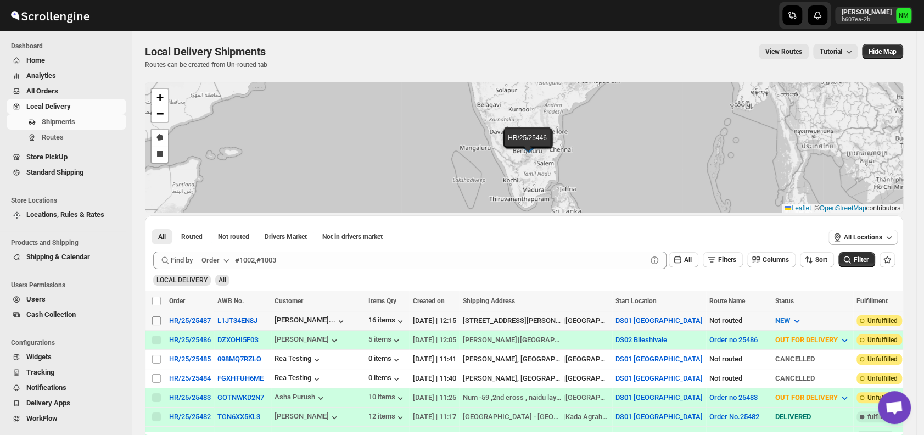
click at [158, 319] on input "Select shipment" at bounding box center [156, 320] width 9 height 9
checkbox input "true"
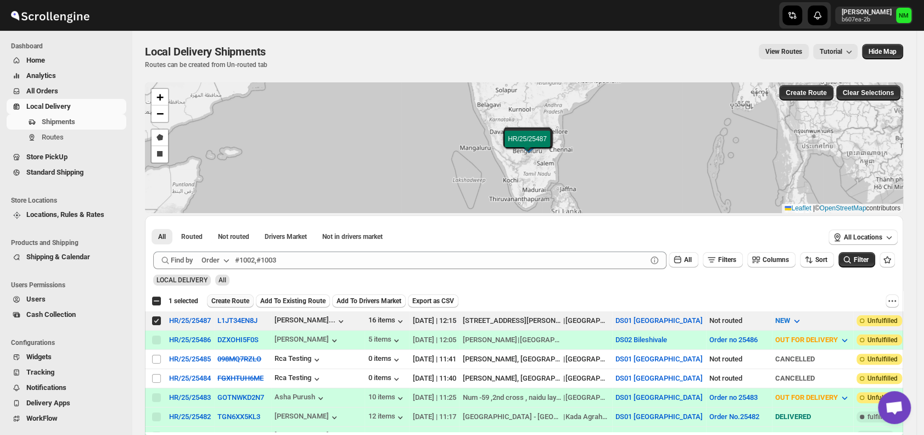
click at [226, 302] on span "Create Route" at bounding box center [230, 300] width 38 height 9
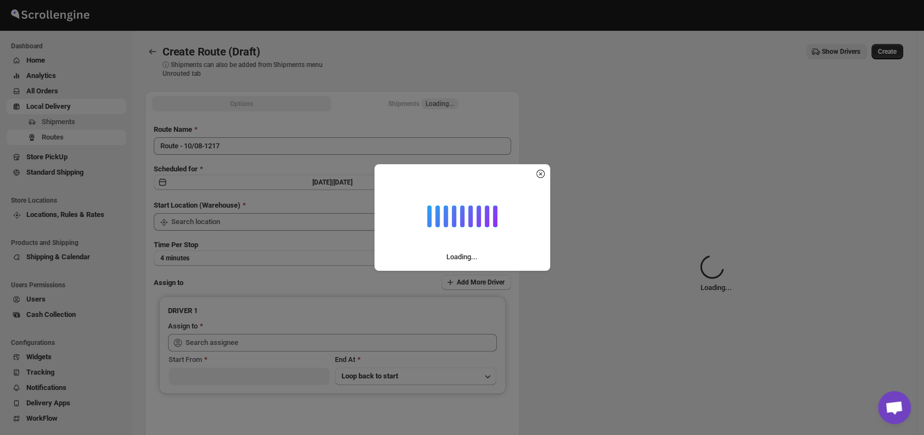
type input "DS01 [GEOGRAPHIC_DATA]"
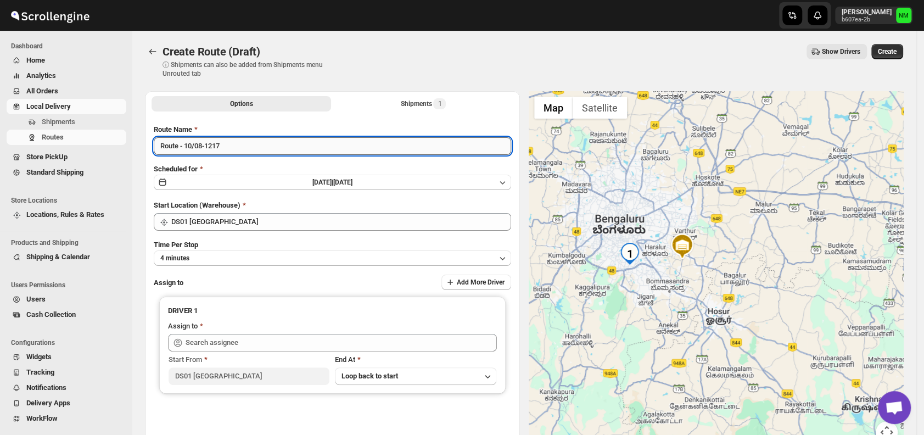
click at [255, 141] on input "Route - 10/08-1217" at bounding box center [332, 146] width 357 height 18
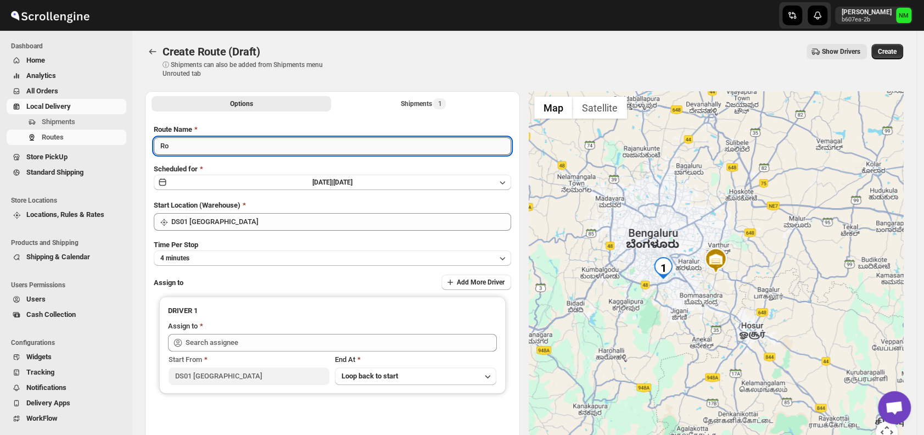
type input "R"
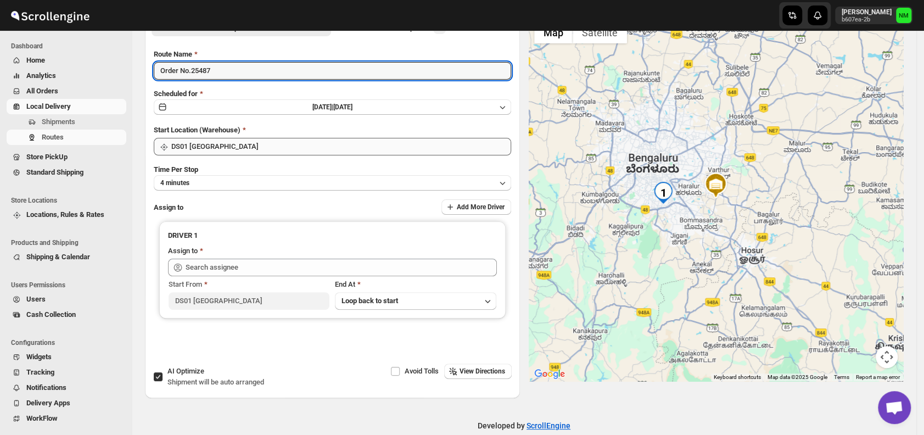
scroll to position [85, 0]
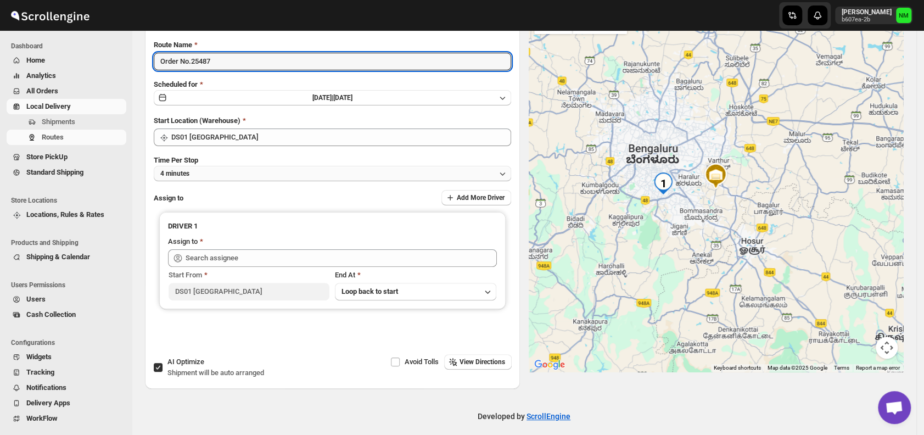
type input "Order No.25487"
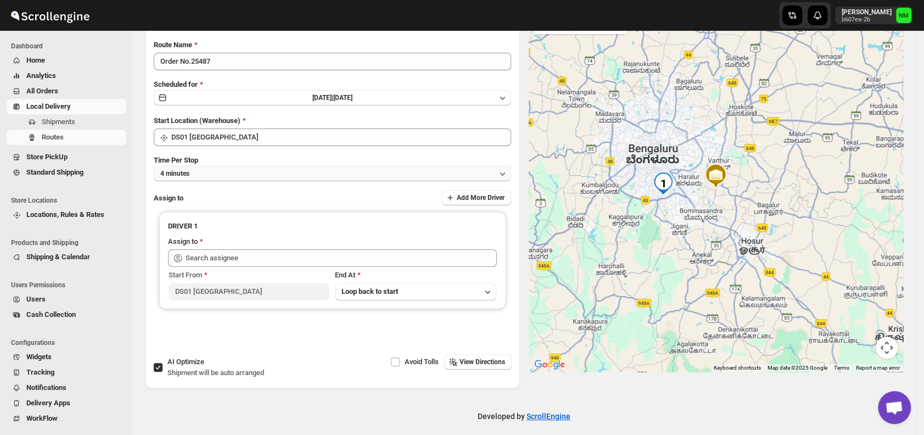
click at [211, 177] on button "4 minutes" at bounding box center [332, 173] width 357 height 15
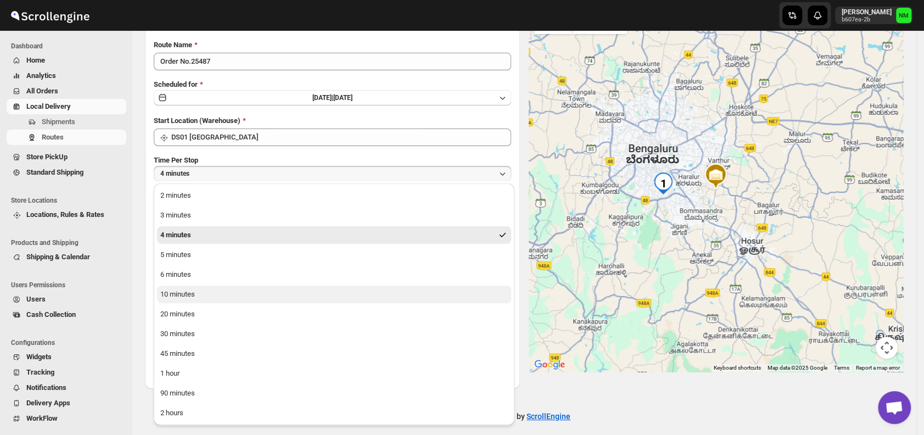
click at [208, 290] on button "10 minutes" at bounding box center [334, 294] width 354 height 18
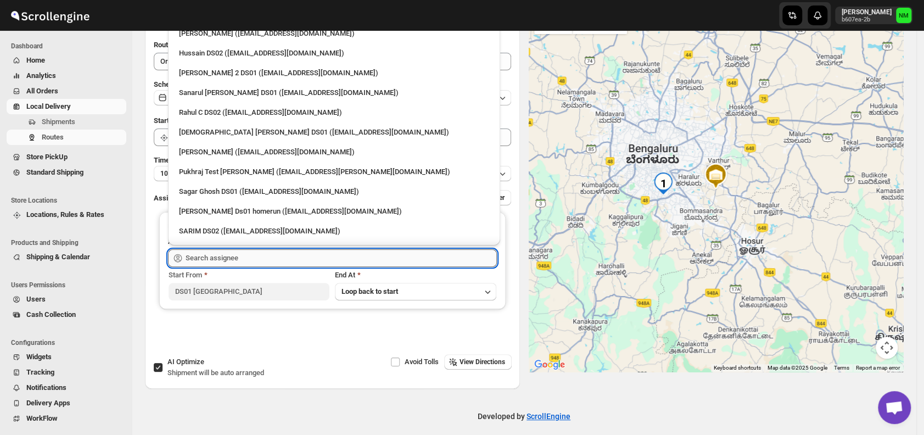
click at [268, 255] on input "text" at bounding box center [340, 258] width 311 height 18
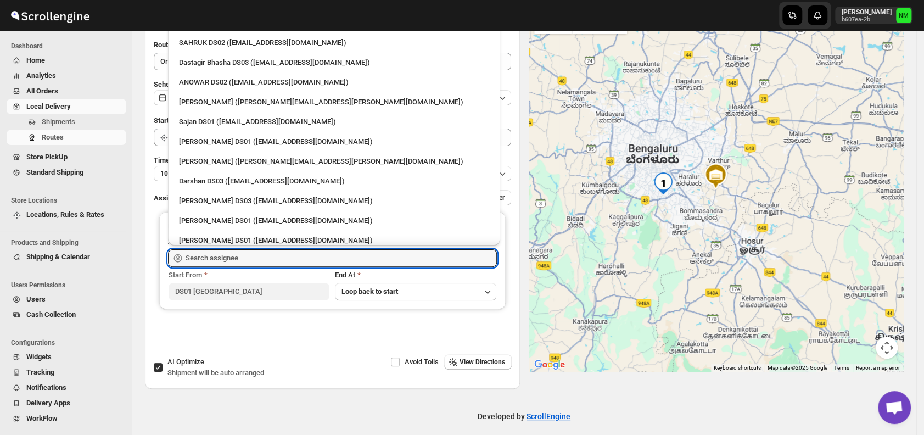
scroll to position [838, 0]
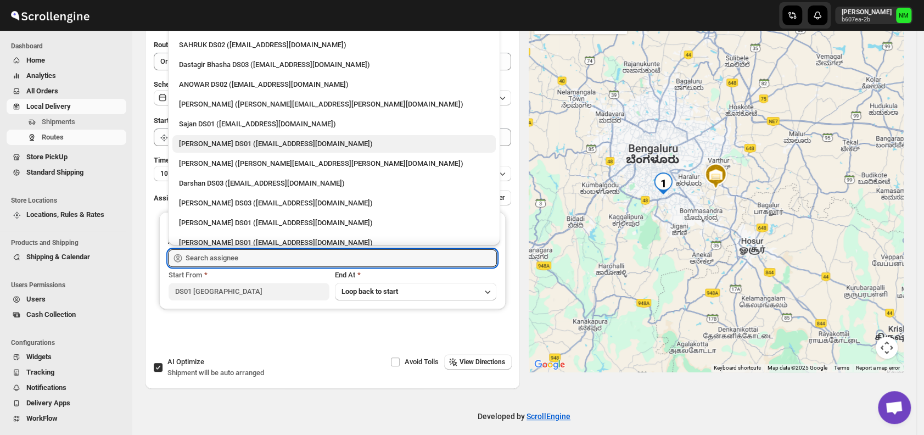
click at [199, 140] on div "[PERSON_NAME] DS01 ([EMAIL_ADDRESS][DOMAIN_NAME])" at bounding box center [334, 143] width 310 height 11
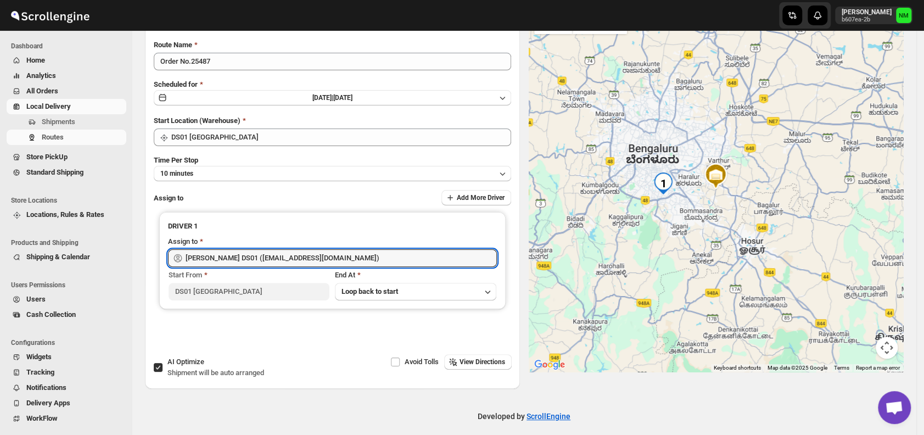
type input "[PERSON_NAME] DS01 ([EMAIL_ADDRESS][DOMAIN_NAME])"
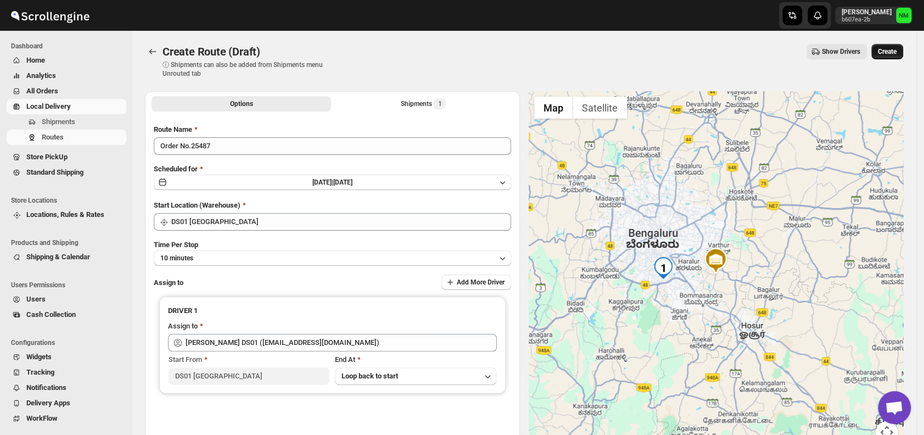
click at [891, 49] on span "Create" at bounding box center [887, 51] width 19 height 9
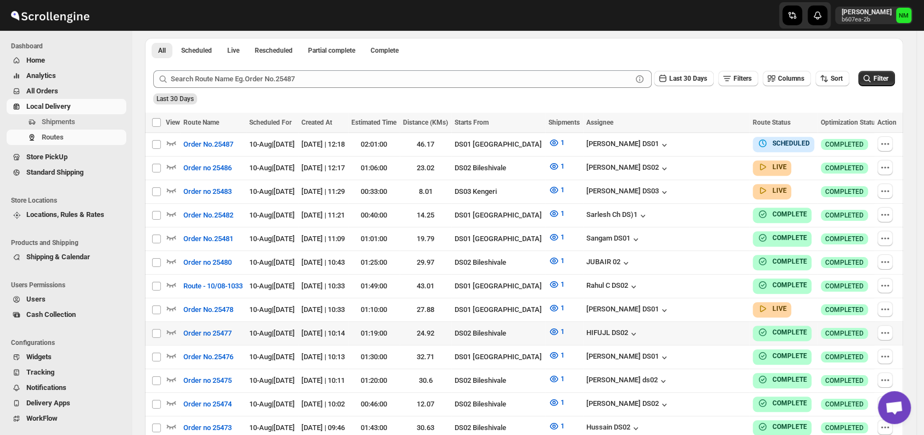
scroll to position [252, 0]
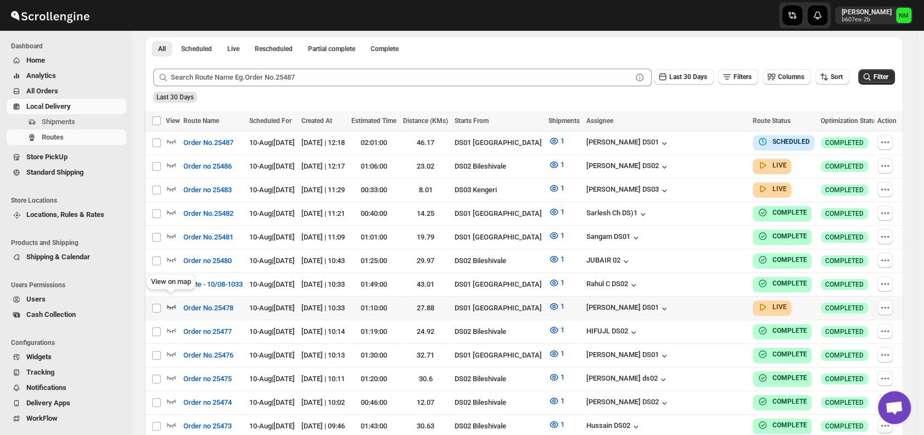
click at [171, 301] on icon "button" at bounding box center [171, 306] width 11 height 11
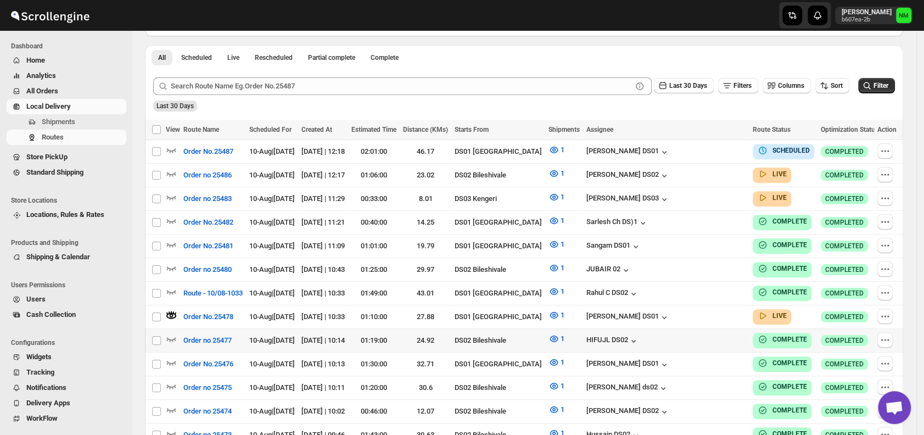
scroll to position [0, 0]
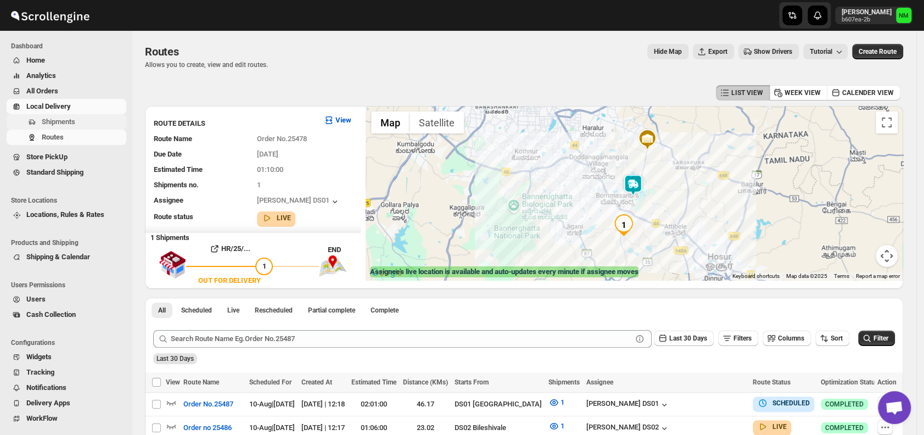
click at [77, 122] on span "Shipments" at bounding box center [83, 121] width 82 height 11
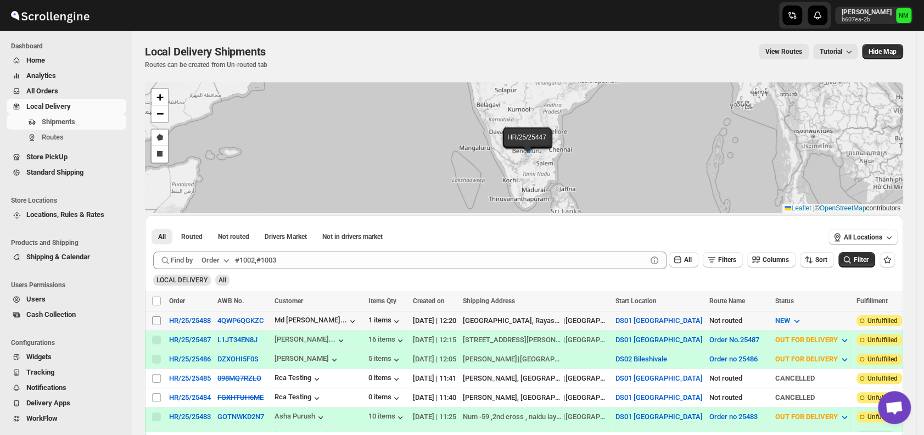
click at [160, 319] on input "Select shipment" at bounding box center [156, 320] width 9 height 9
checkbox input "true"
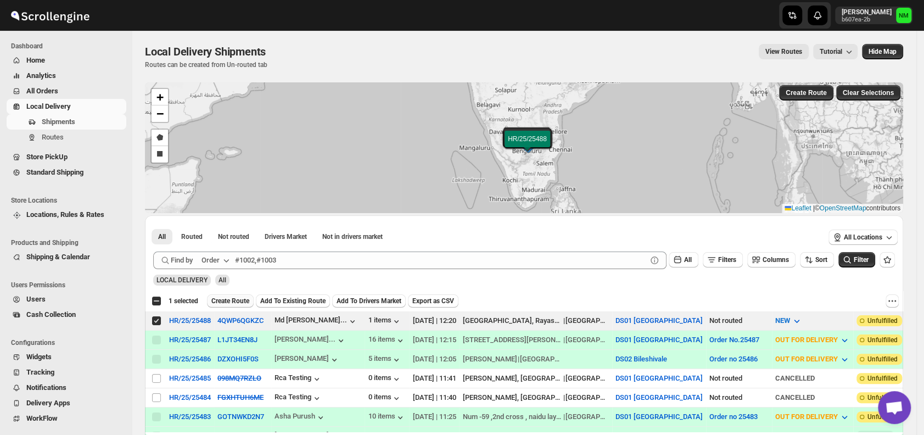
click at [234, 299] on span "Create Route" at bounding box center [230, 300] width 38 height 9
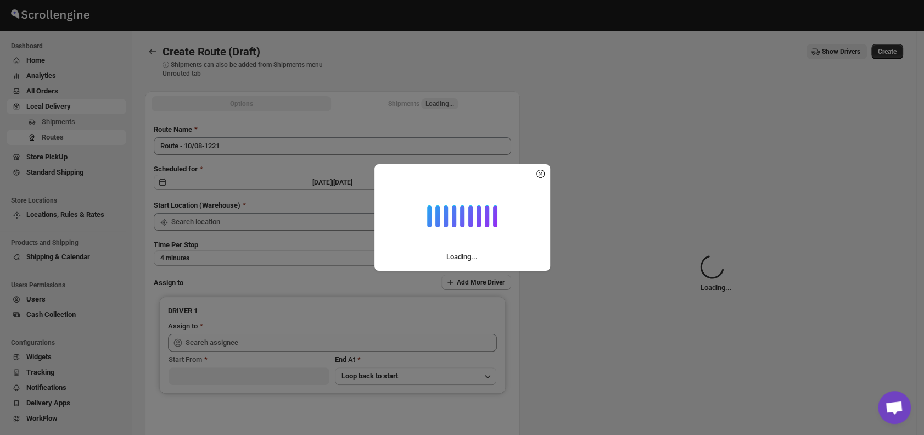
type input "DS01 [GEOGRAPHIC_DATA]"
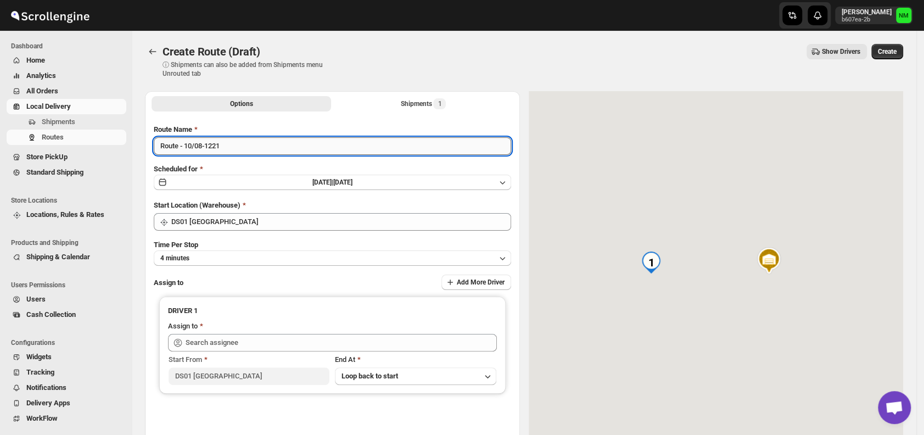
click at [251, 147] on input "Route - 10/08-1221" at bounding box center [332, 146] width 357 height 18
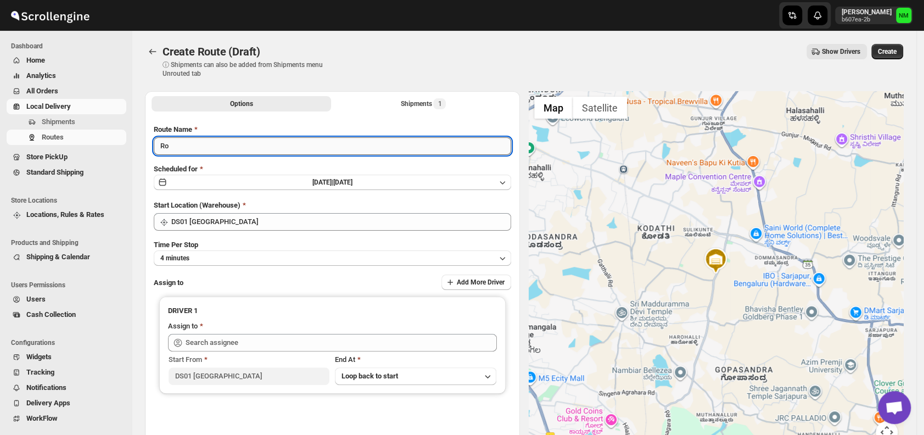
type input "R"
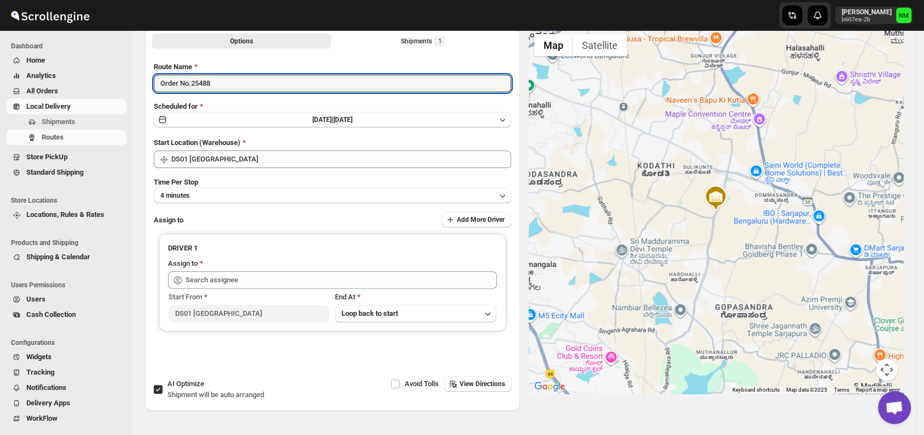
scroll to position [70, 0]
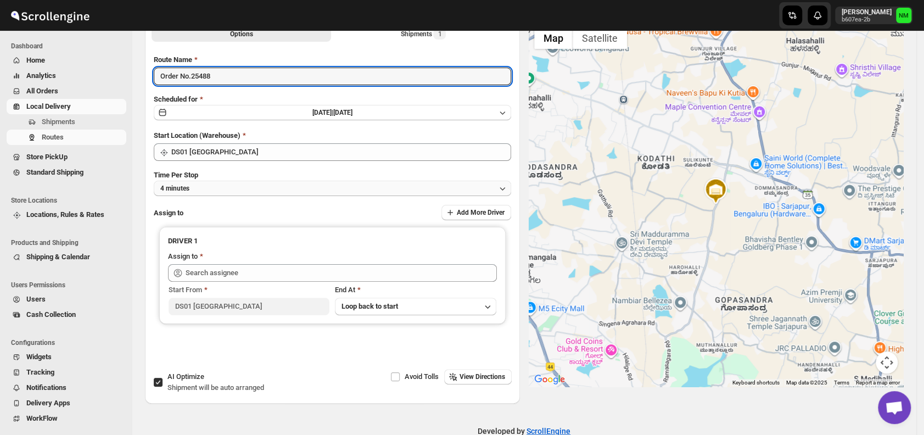
type input "Order No.25488"
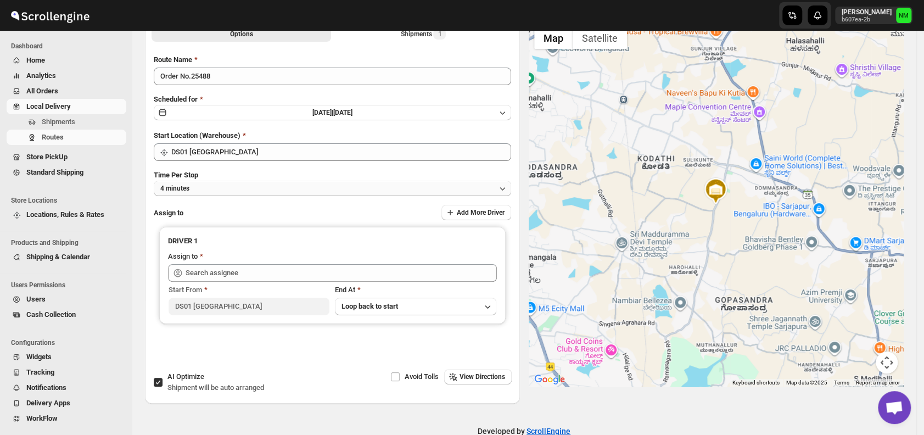
click at [220, 192] on button "4 minutes" at bounding box center [332, 188] width 357 height 15
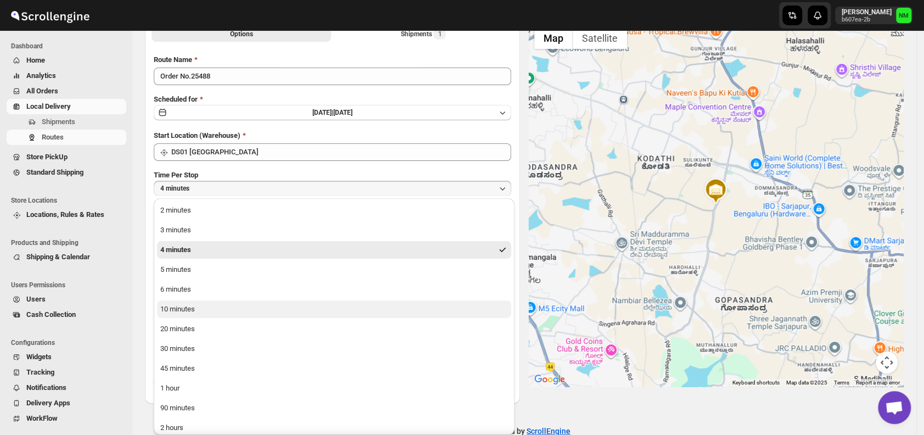
click at [213, 311] on button "10 minutes" at bounding box center [334, 309] width 354 height 18
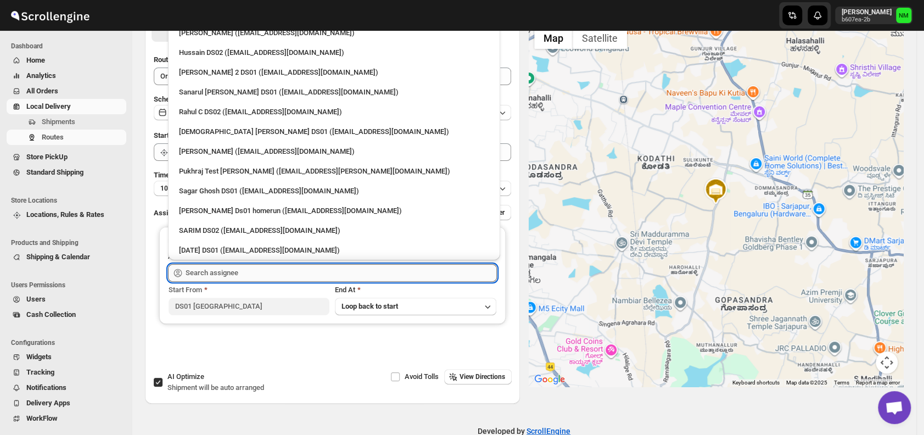
click at [243, 273] on input "text" at bounding box center [340, 273] width 311 height 18
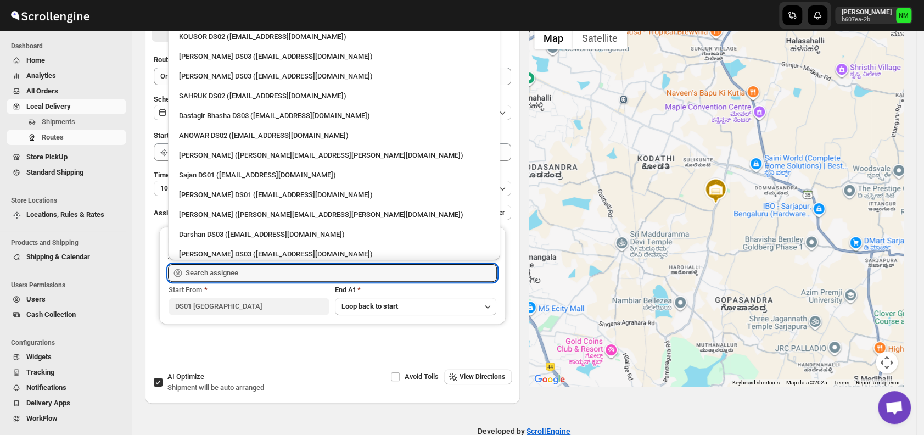
scroll to position [787, 0]
click at [217, 172] on div "Sajan DS01 (lofadat883@coderdir.com)" at bounding box center [334, 174] width 310 height 11
type input "Sajan DS01 (lofadat883@coderdir.com)"
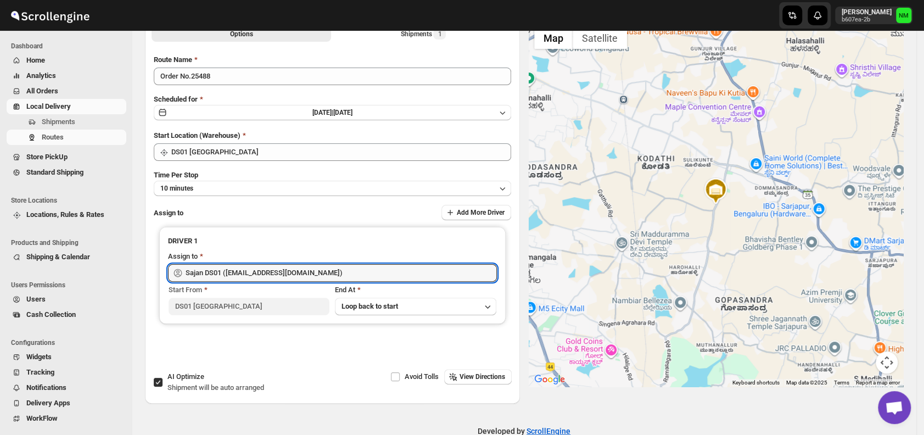
scroll to position [0, 0]
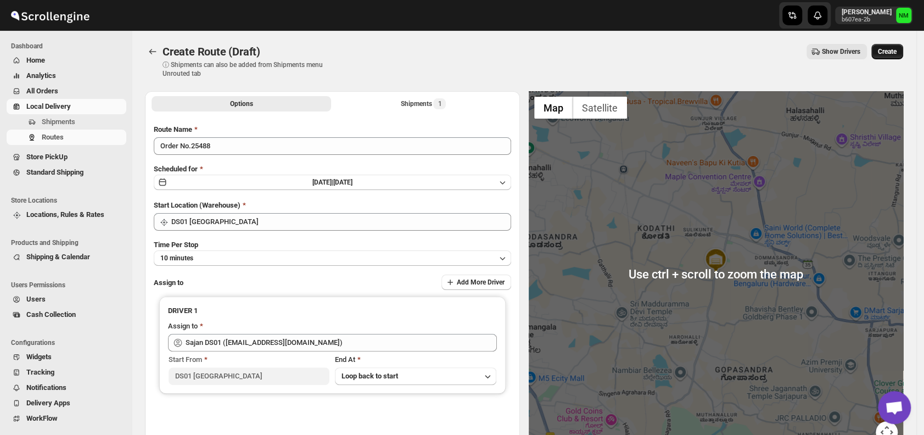
click at [895, 53] on span "Create" at bounding box center [887, 51] width 19 height 9
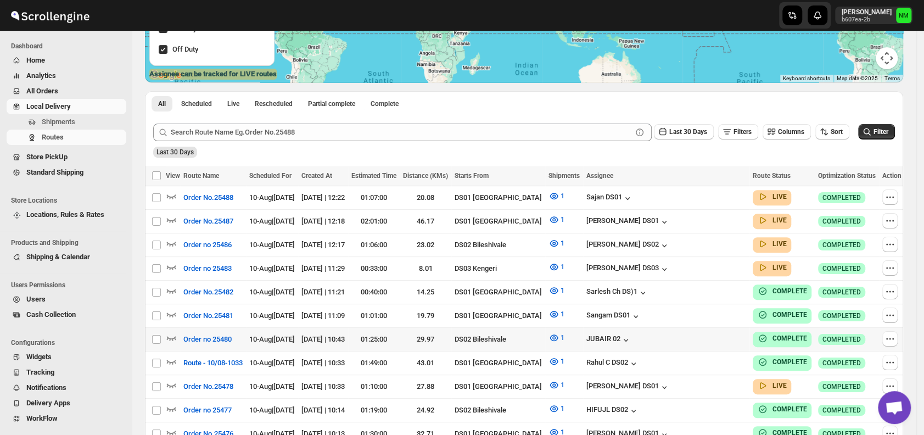
scroll to position [145, 0]
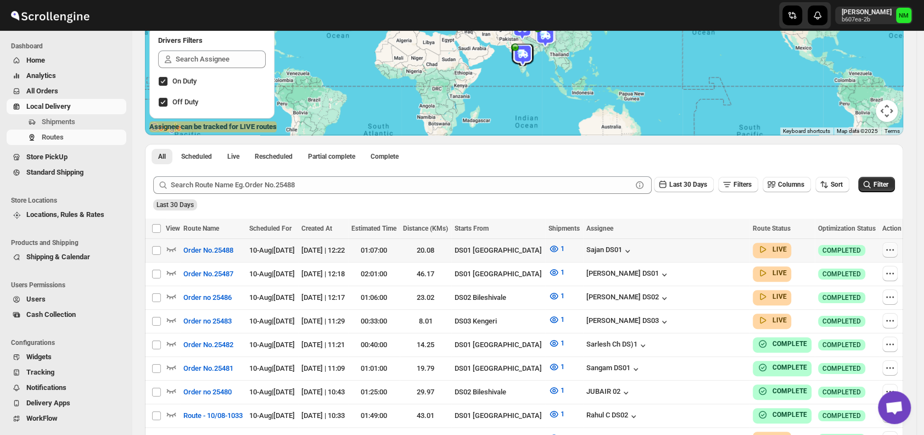
click at [893, 252] on button "button" at bounding box center [889, 249] width 15 height 15
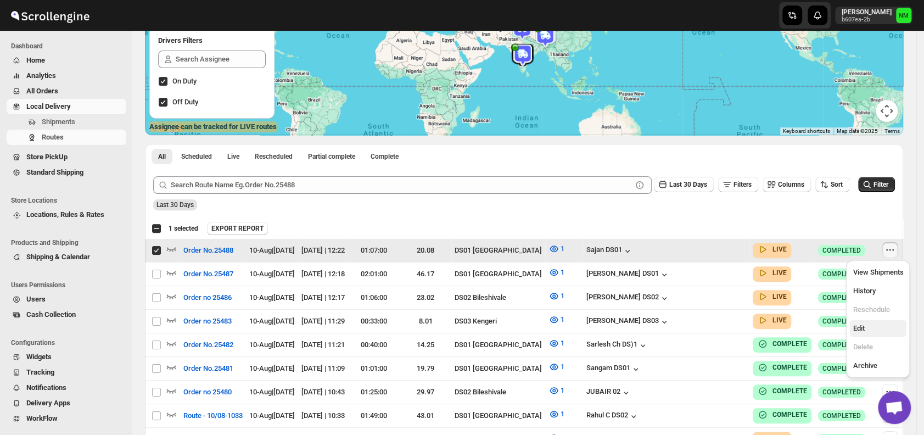
click at [862, 333] on span "Edit" at bounding box center [877, 328] width 50 height 11
checkbox input "false"
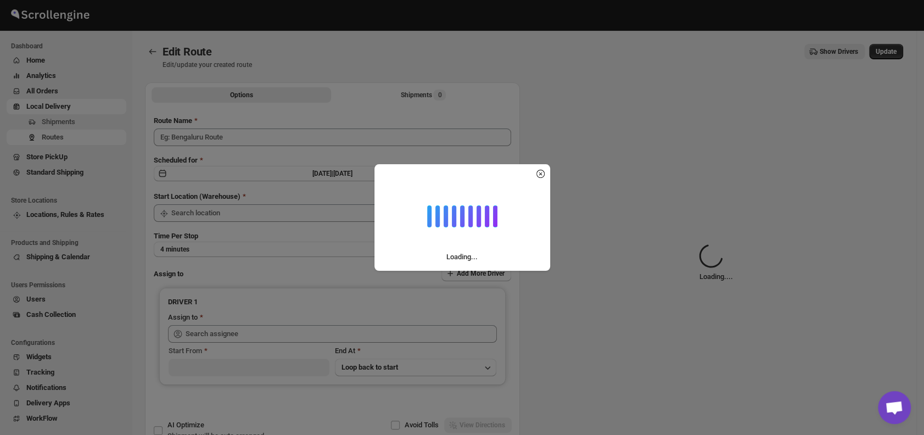
type input "Order No.25488"
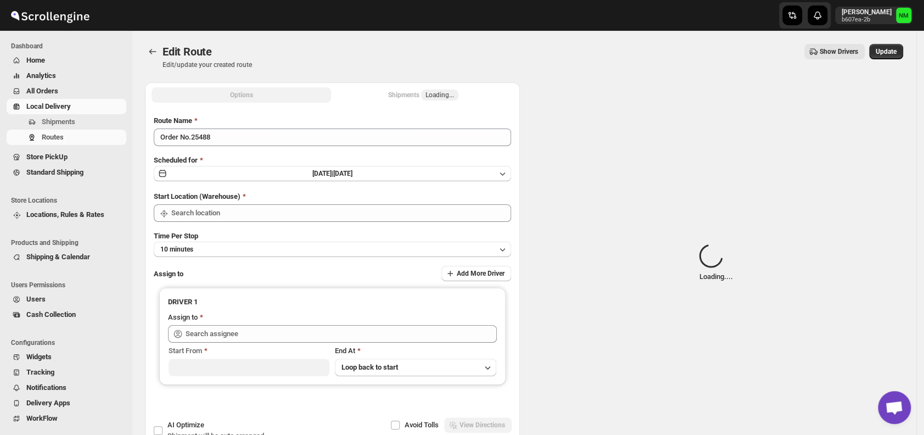
type input "DS01 [GEOGRAPHIC_DATA]"
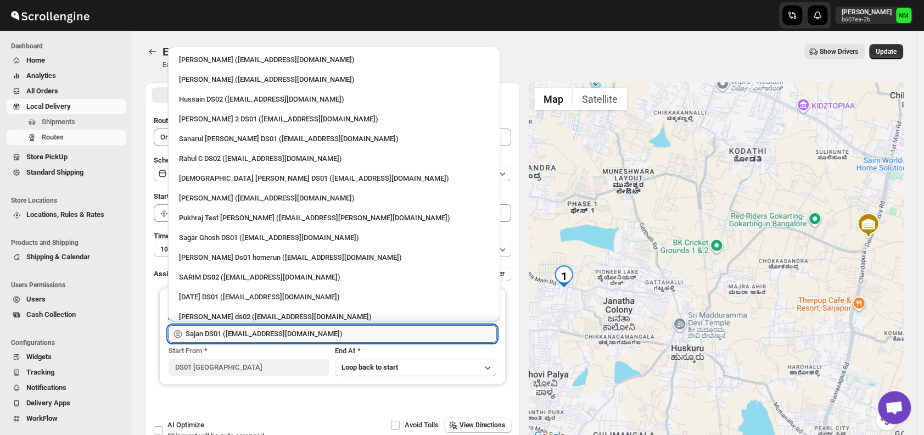
click at [391, 332] on input "Sajan DS01 ([EMAIL_ADDRESS][DOMAIN_NAME])" at bounding box center [340, 334] width 311 height 18
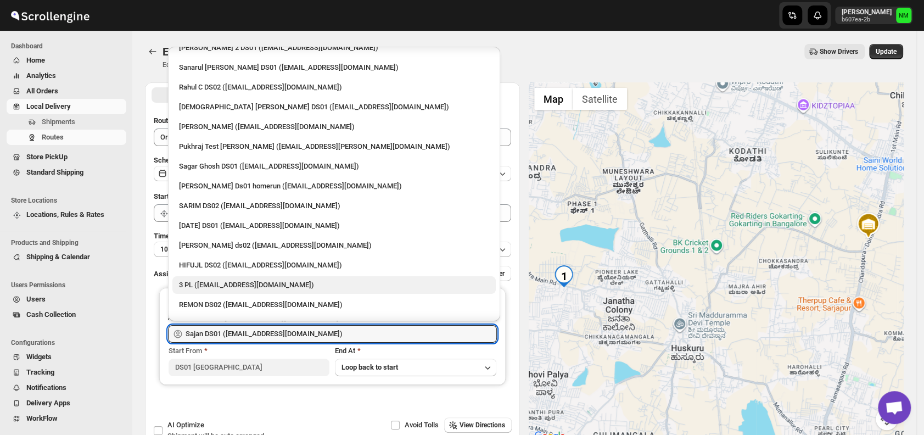
click at [263, 281] on div "3 PL ([EMAIL_ADDRESS][DOMAIN_NAME])" at bounding box center [334, 284] width 310 height 11
type input "3 PL ([EMAIL_ADDRESS][DOMAIN_NAME])"
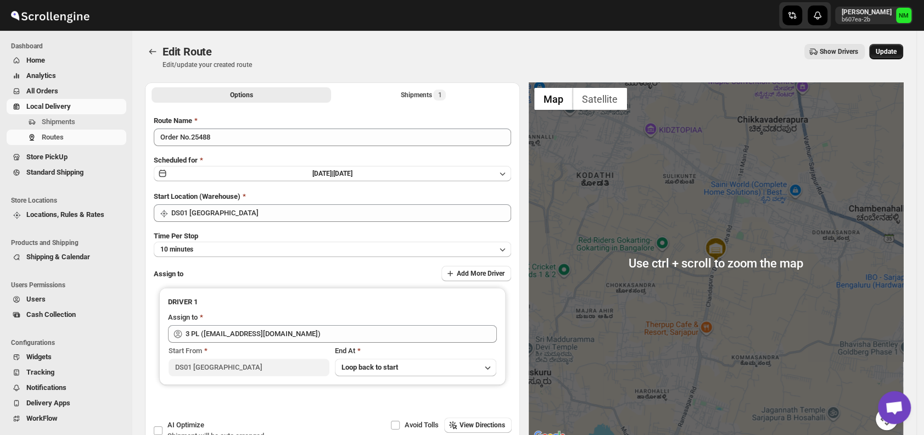
click at [888, 50] on span "Update" at bounding box center [885, 51] width 21 height 9
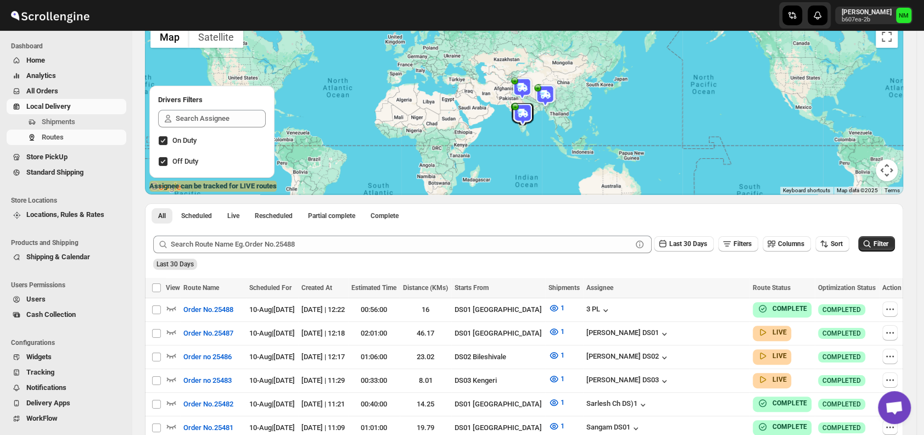
scroll to position [123, 0]
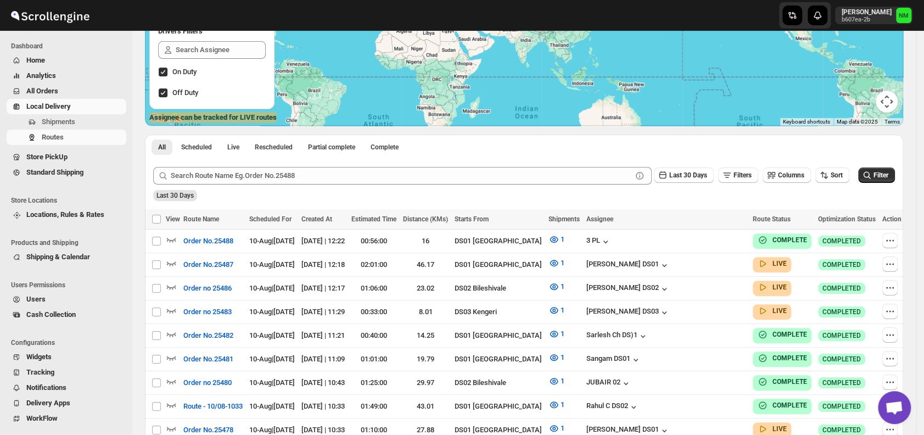
scroll to position [138, 0]
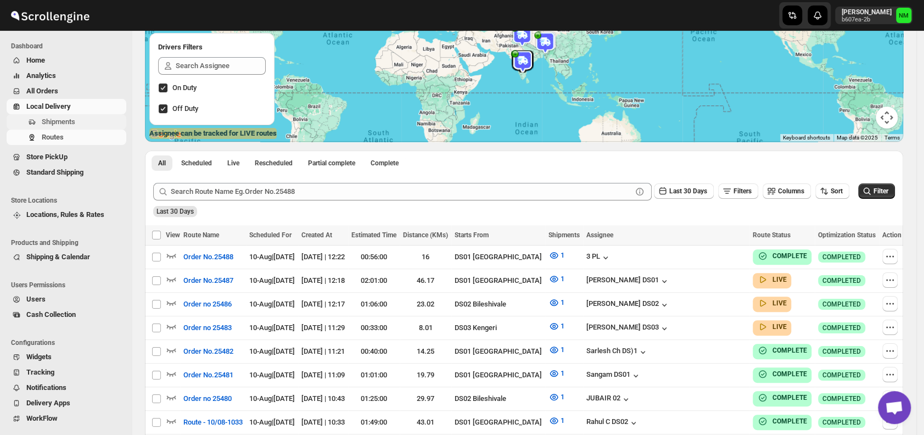
click at [58, 120] on span "Shipments" at bounding box center [58, 121] width 33 height 8
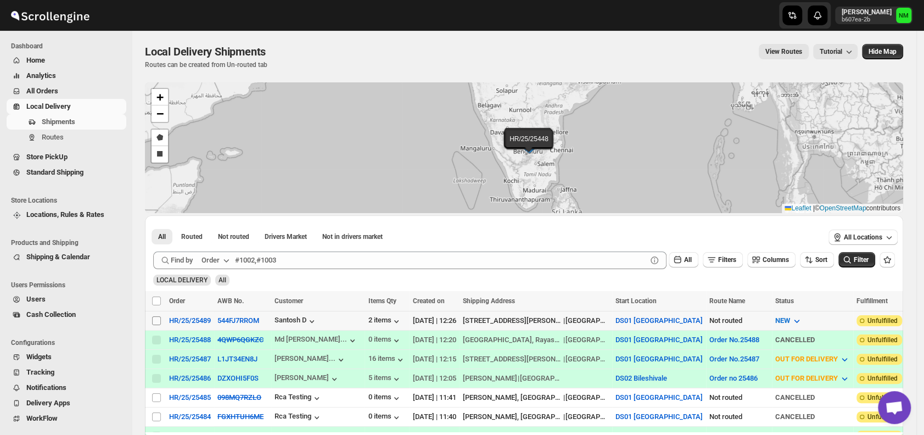
click at [159, 320] on input "Select shipment" at bounding box center [156, 320] width 9 height 9
checkbox input "true"
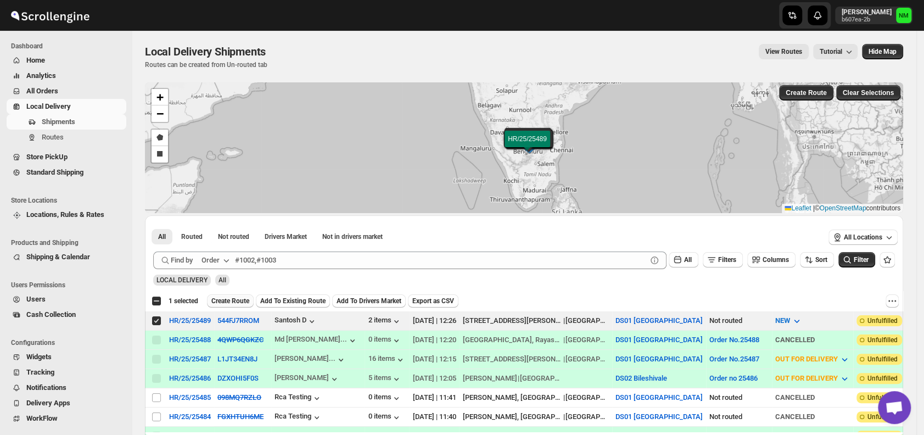
click at [229, 301] on span "Create Route" at bounding box center [230, 300] width 38 height 9
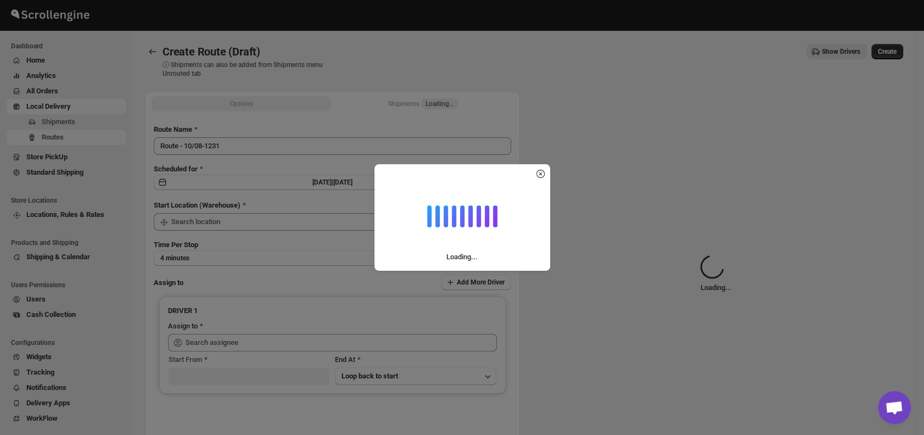
type input "DS01 [GEOGRAPHIC_DATA]"
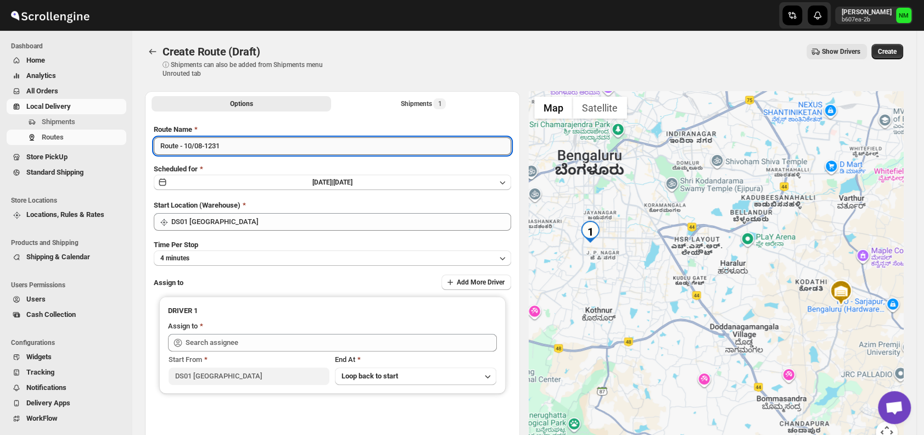
click at [248, 145] on input "Route - 10/08-1231" at bounding box center [332, 146] width 357 height 18
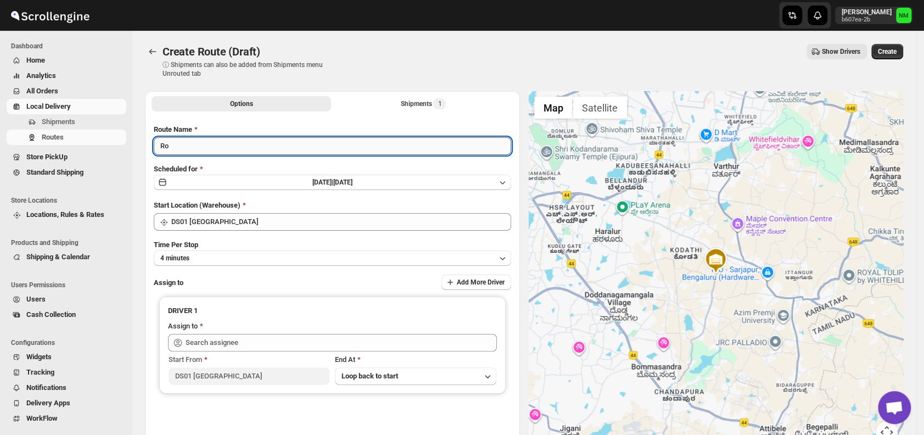
type input "R"
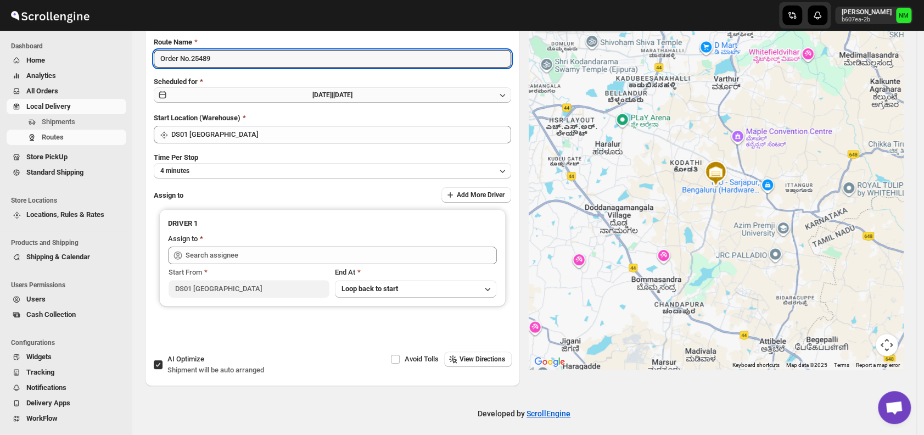
scroll to position [88, 0]
type input "Order No.25489"
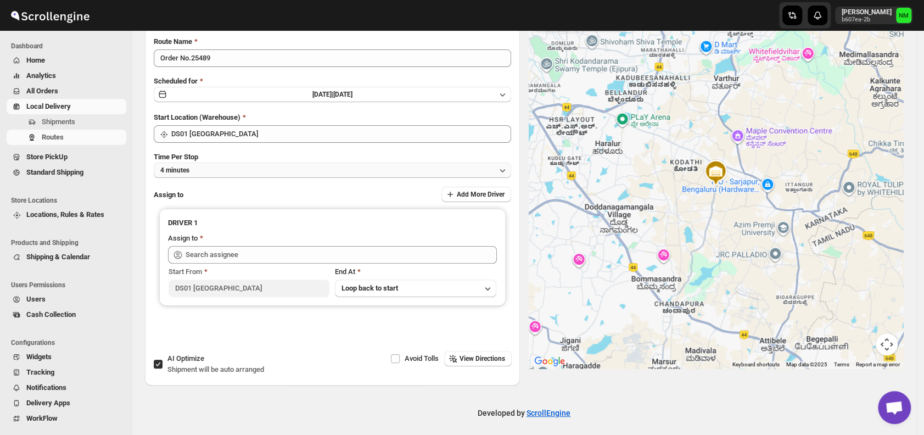
click at [221, 170] on button "4 minutes" at bounding box center [332, 169] width 357 height 15
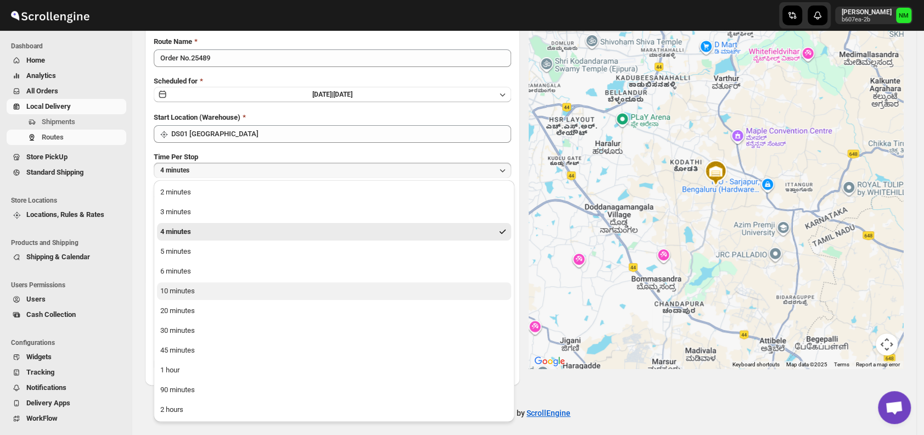
click at [193, 294] on div "10 minutes" at bounding box center [177, 290] width 35 height 11
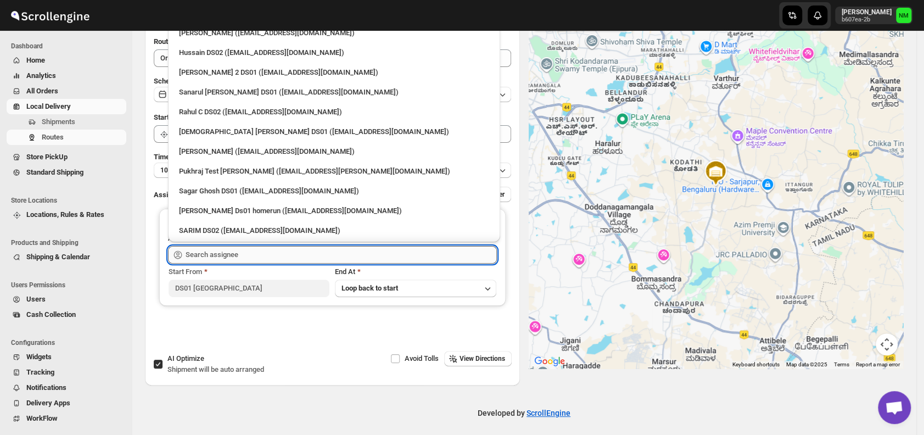
click at [219, 253] on input "text" at bounding box center [340, 255] width 311 height 18
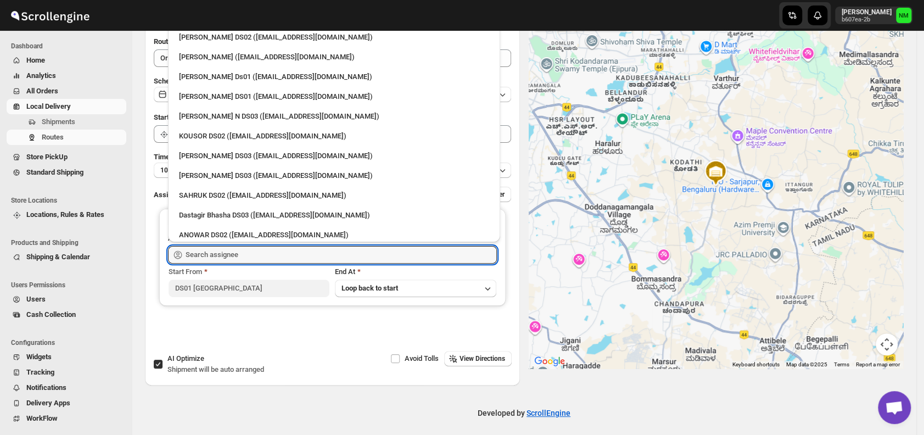
scroll to position [891, 0]
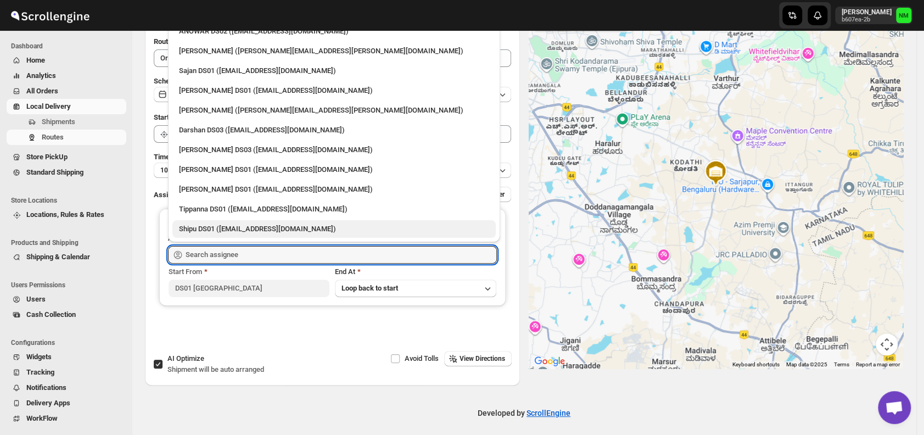
click at [231, 221] on div "Shipu DS01 ([EMAIL_ADDRESS][DOMAIN_NAME])" at bounding box center [333, 229] width 323 height 18
type input "Shipu DS01 ([EMAIL_ADDRESS][DOMAIN_NAME])"
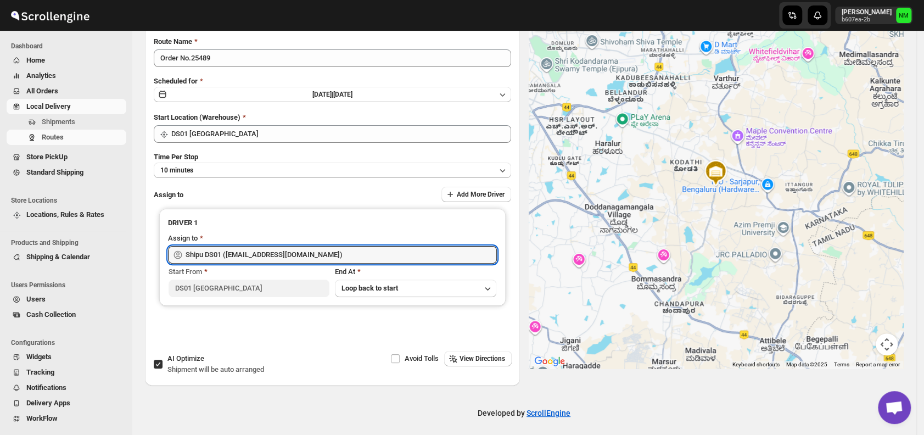
scroll to position [0, 0]
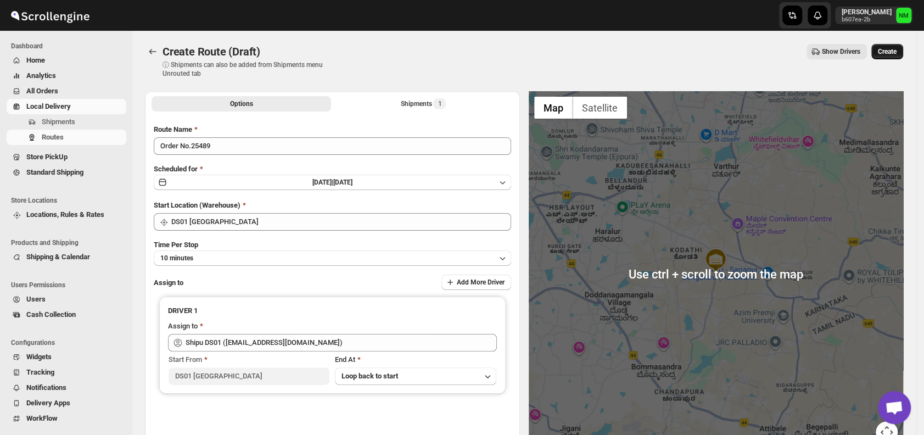
click at [891, 51] on span "Create" at bounding box center [887, 51] width 19 height 9
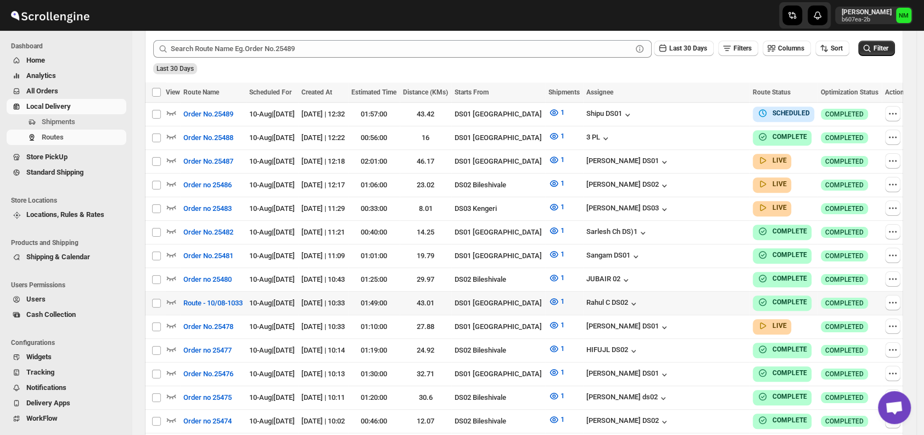
scroll to position [285, 0]
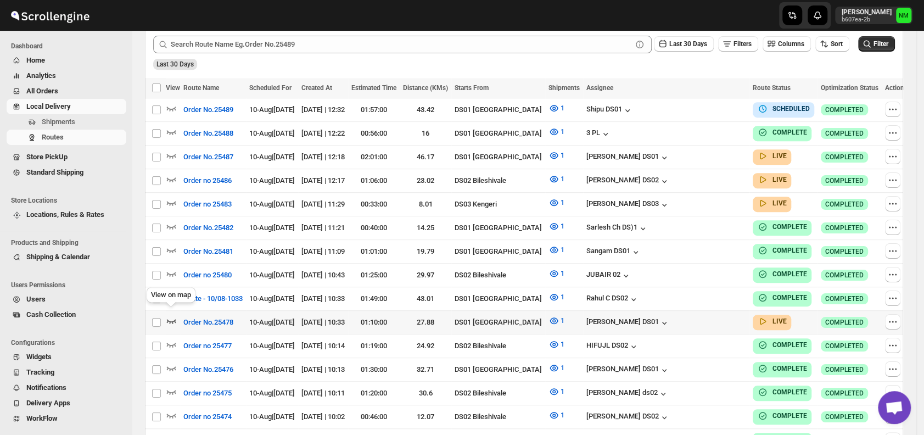
click at [167, 315] on icon "button" at bounding box center [171, 320] width 11 height 11
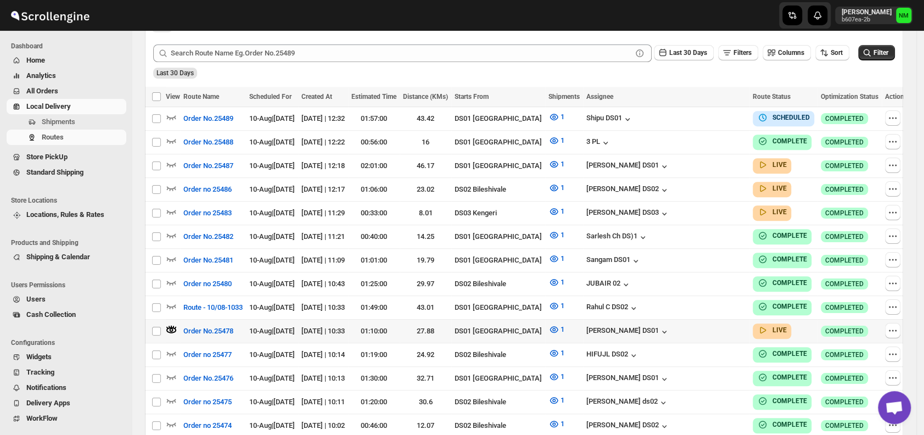
scroll to position [0, 0]
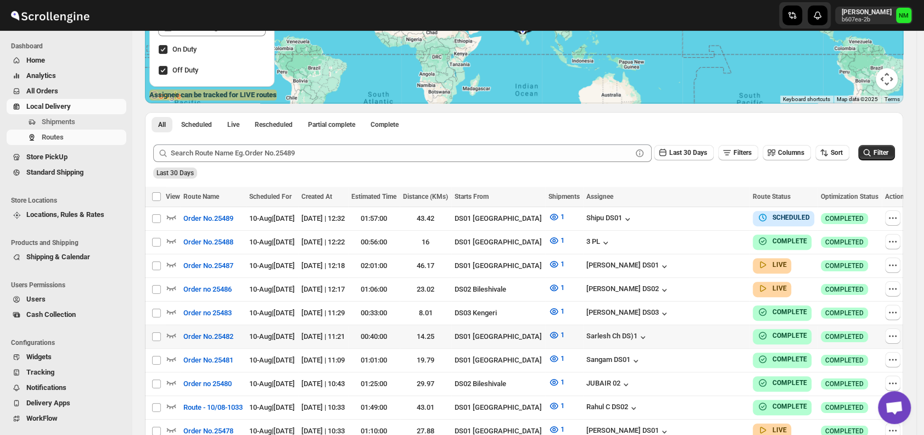
scroll to position [271, 0]
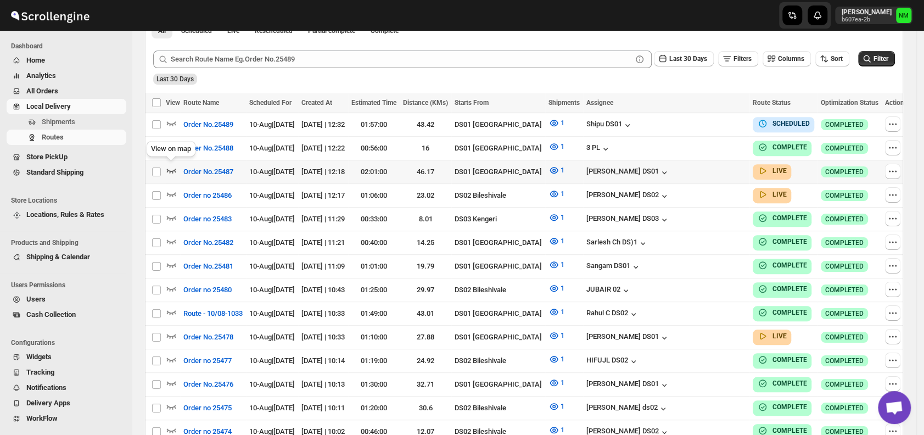
click at [171, 170] on icon "button" at bounding box center [171, 170] width 11 height 11
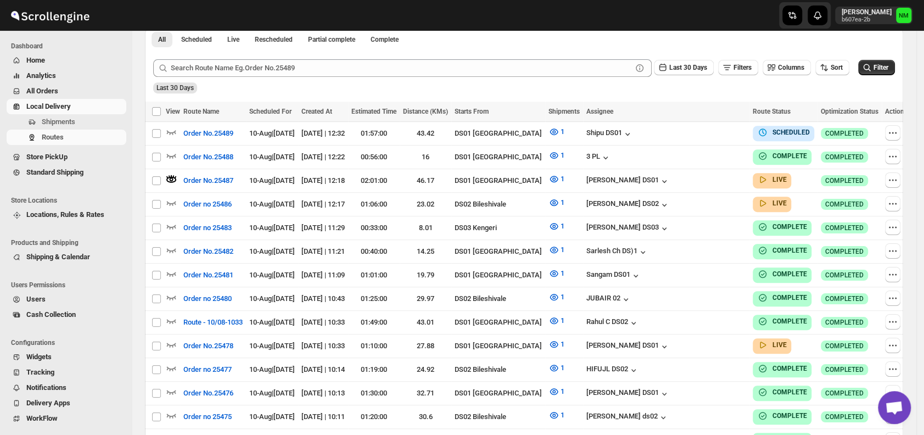
scroll to position [0, 0]
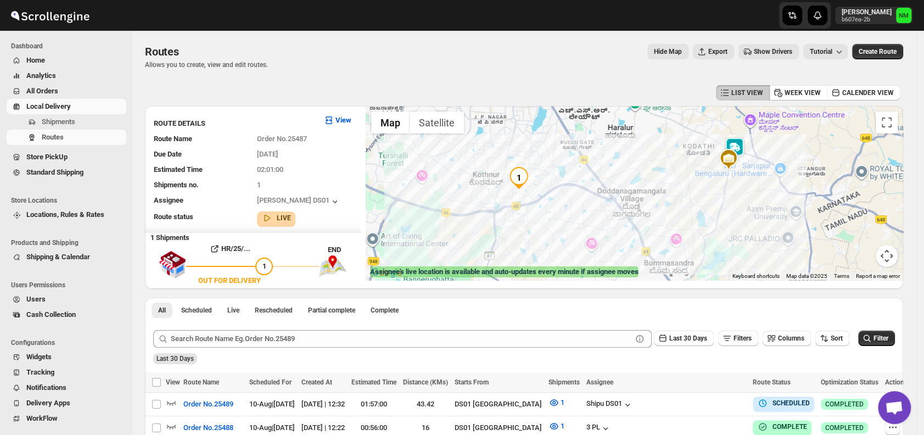
click at [737, 145] on img at bounding box center [734, 148] width 22 height 22
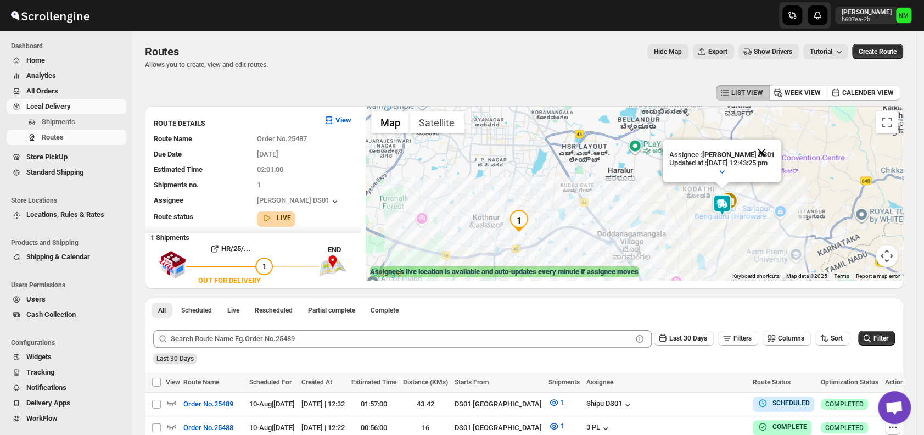
click at [774, 149] on button "Close" at bounding box center [761, 152] width 26 height 26
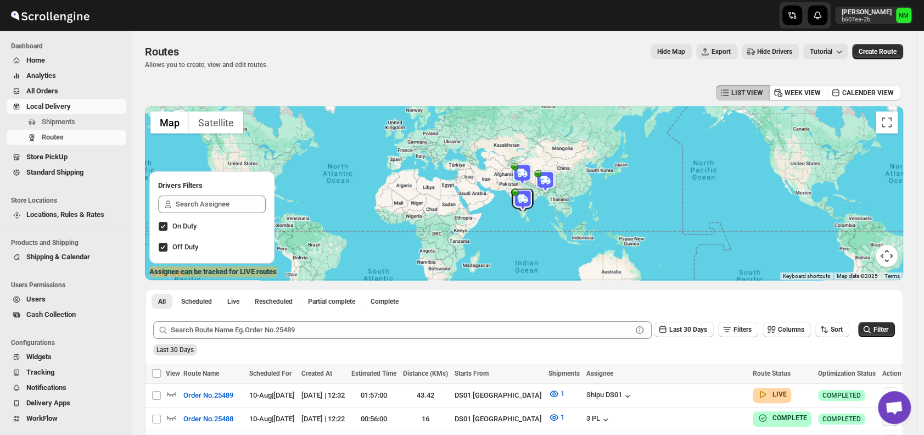
scroll to position [66, 0]
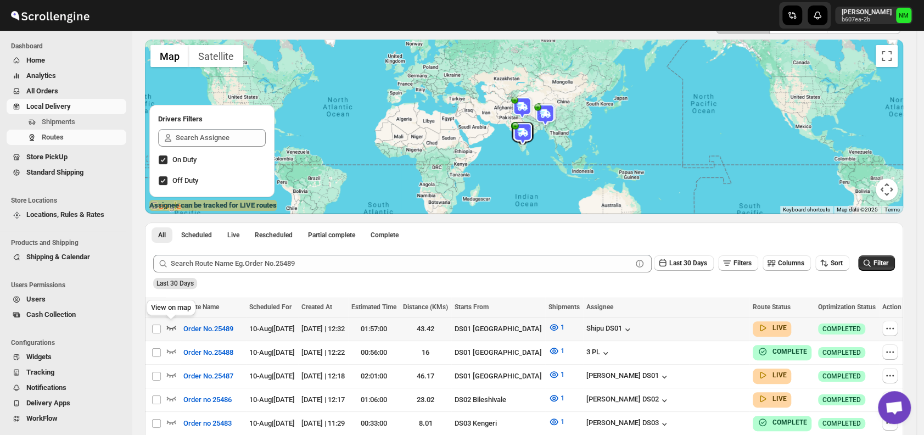
click at [171, 325] on icon "button" at bounding box center [171, 327] width 11 height 11
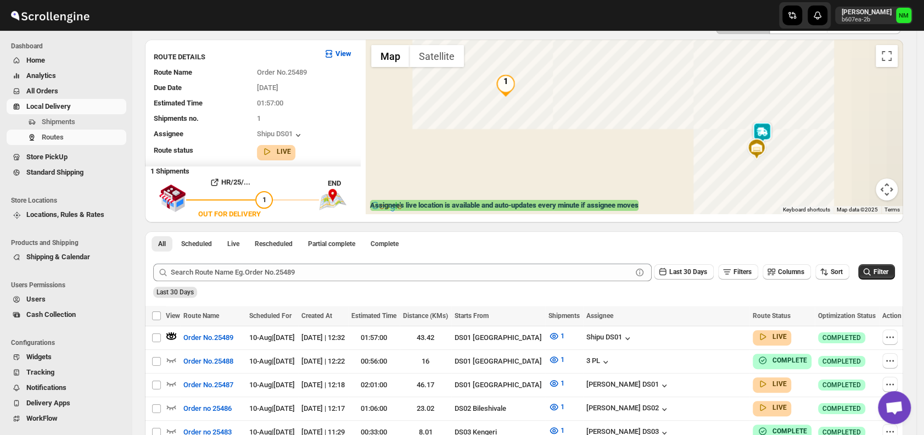
scroll to position [0, 0]
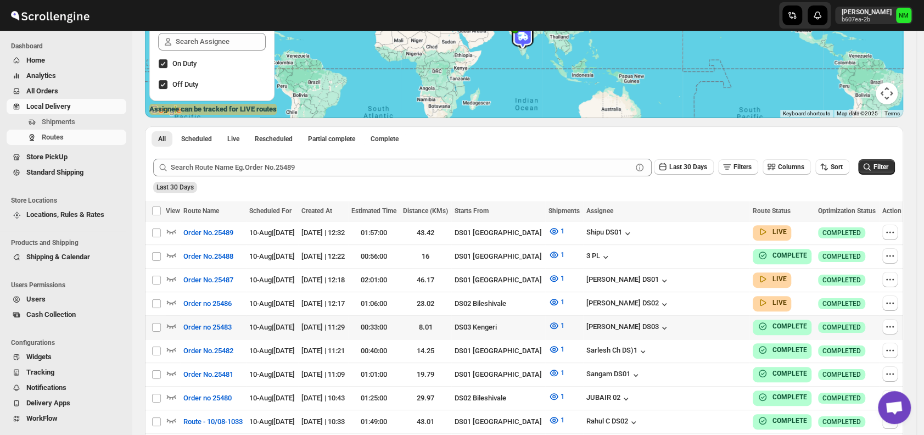
scroll to position [163, 0]
click at [172, 275] on icon "button" at bounding box center [171, 277] width 11 height 11
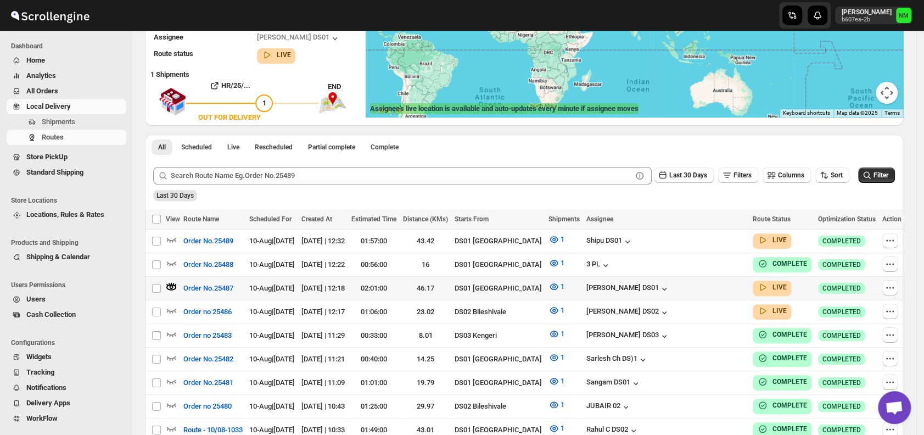
scroll to position [0, 0]
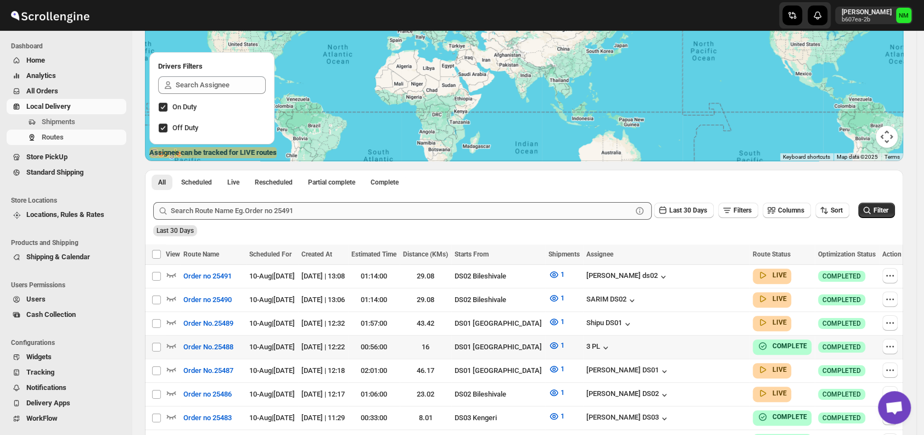
scroll to position [123, 0]
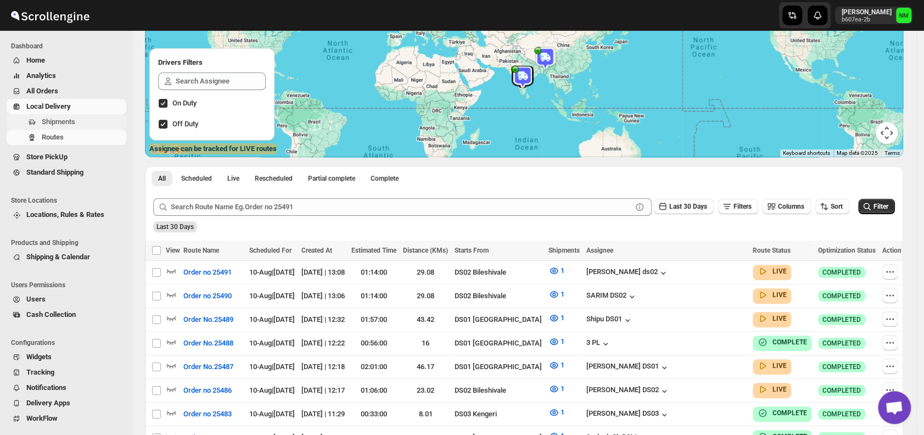
click at [78, 126] on span "Shipments" at bounding box center [83, 121] width 82 height 11
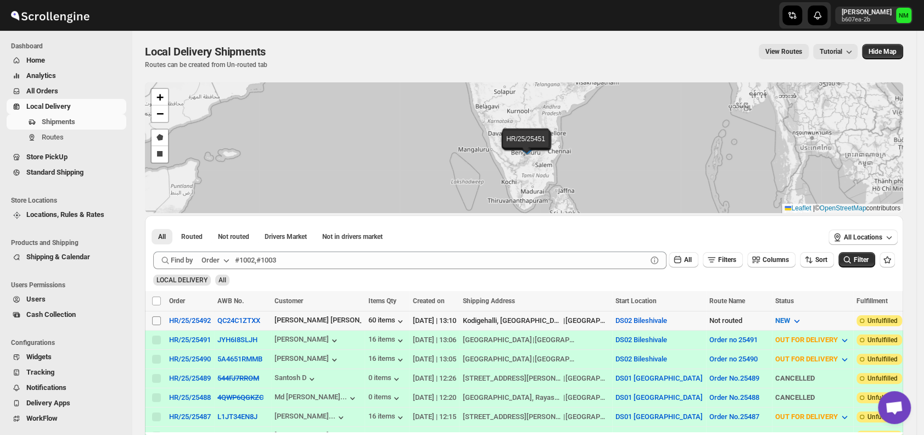
click at [152, 318] on input "Select shipment" at bounding box center [156, 320] width 9 height 9
checkbox input "true"
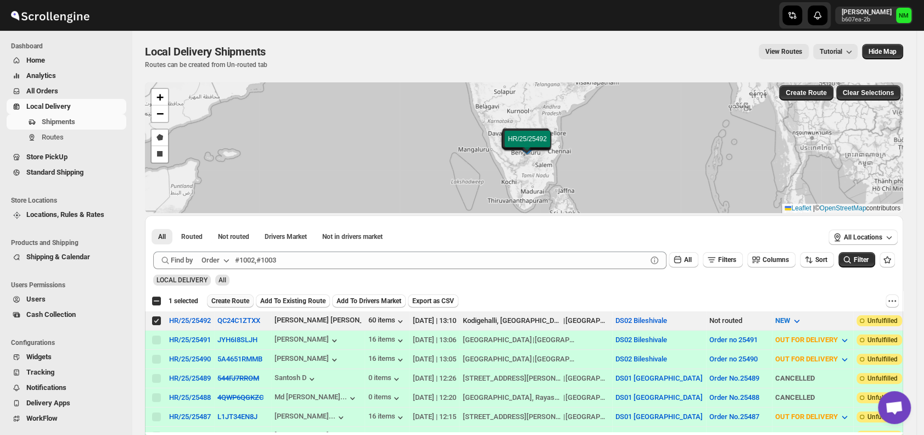
click at [237, 299] on span "Create Route" at bounding box center [230, 300] width 38 height 9
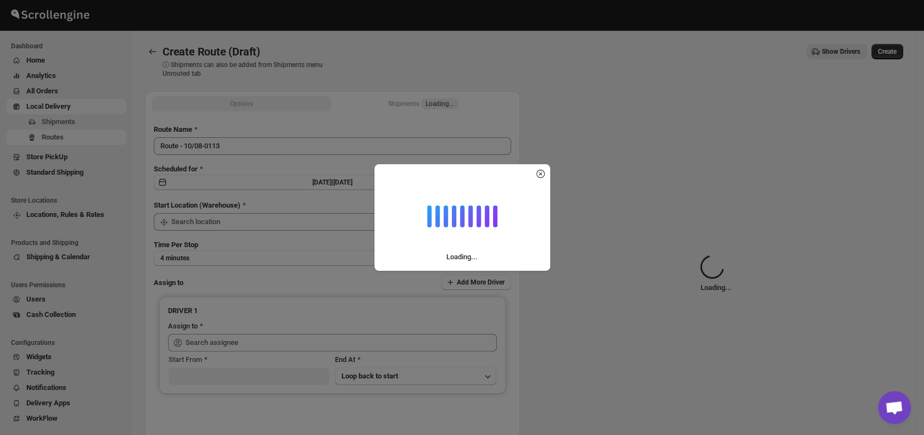
type input "DS02 Bileshivale"
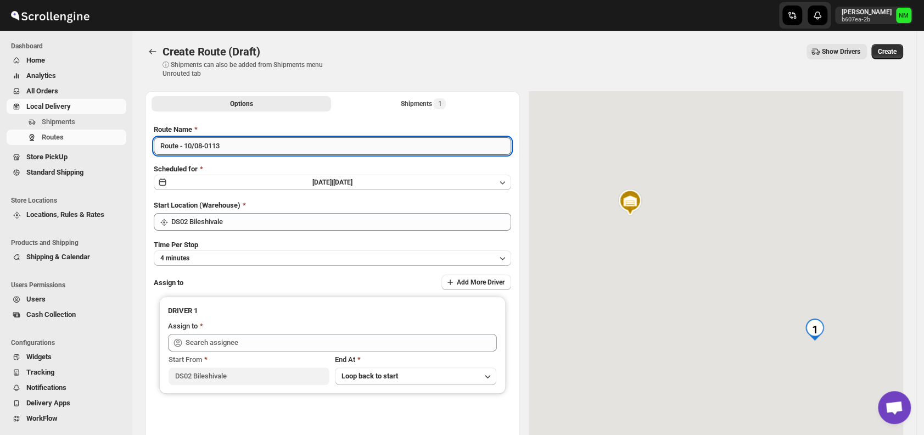
click at [249, 150] on input "Route - 10/08-0113" at bounding box center [332, 146] width 357 height 18
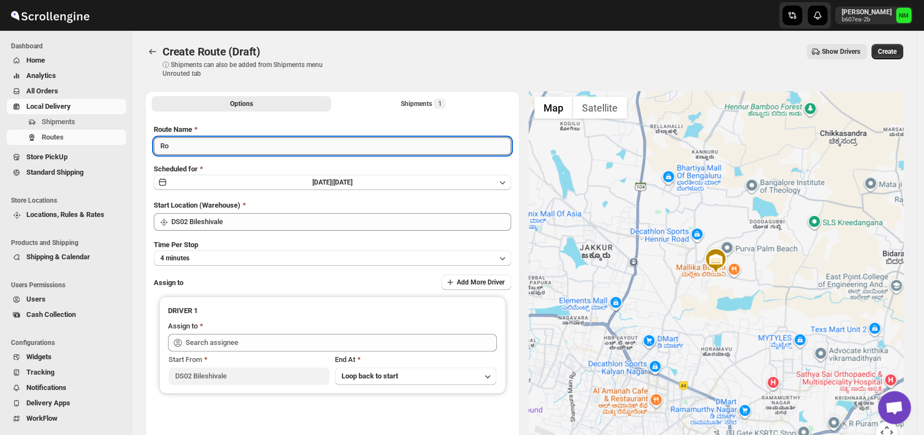
type input "R"
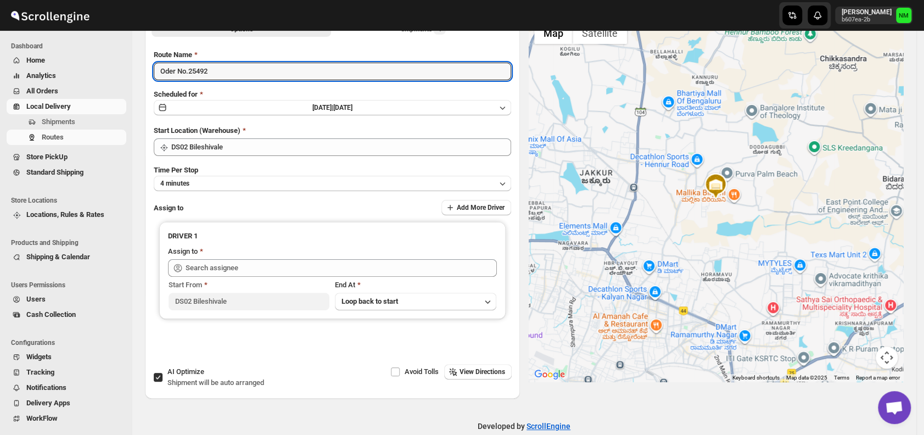
scroll to position [75, 0]
type input "Oder No.25492"
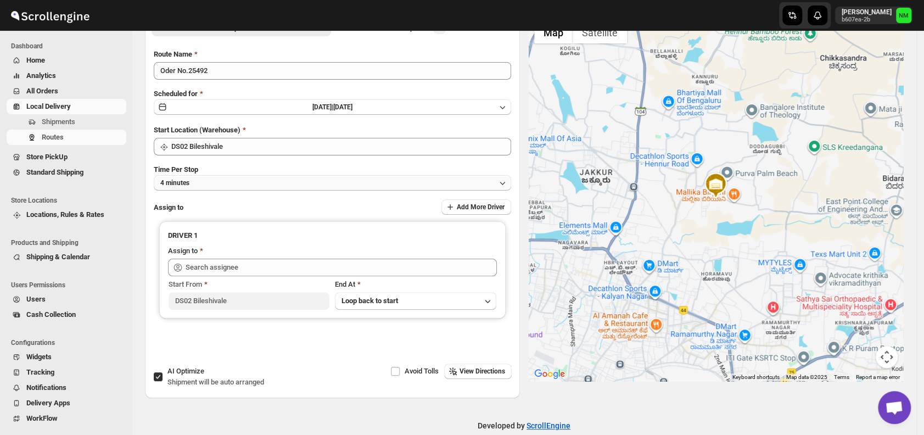
click at [231, 180] on button "4 minutes" at bounding box center [332, 182] width 357 height 15
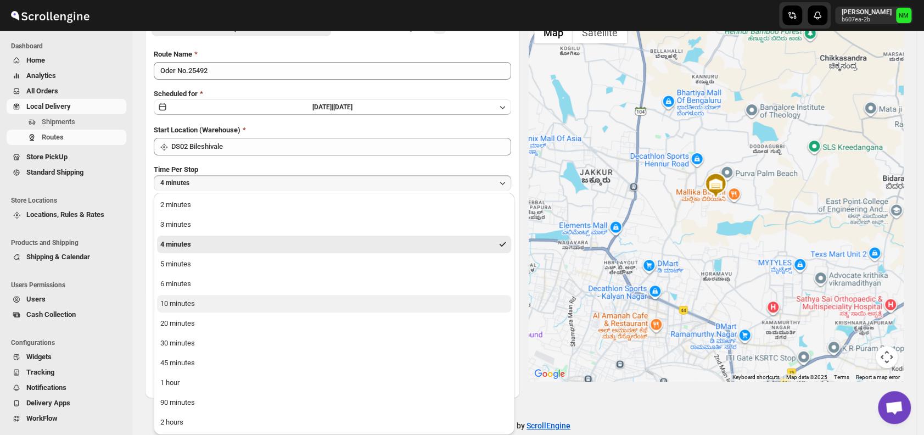
click at [208, 304] on button "10 minutes" at bounding box center [334, 304] width 354 height 18
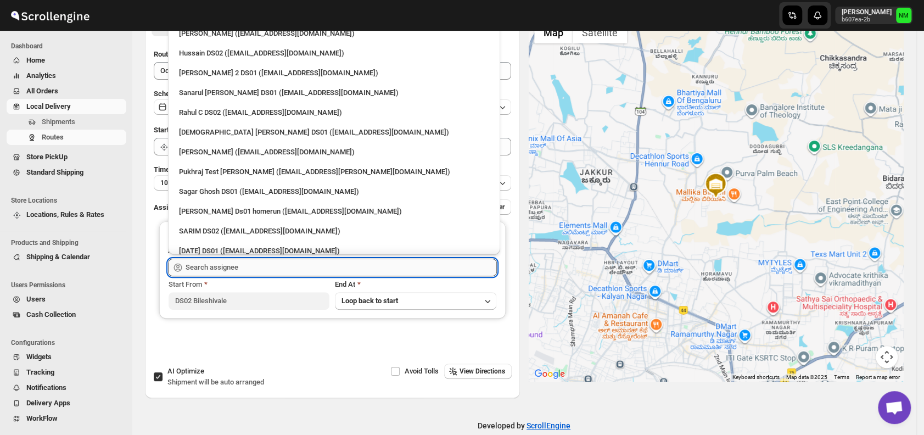
click at [261, 269] on input "text" at bounding box center [340, 267] width 311 height 18
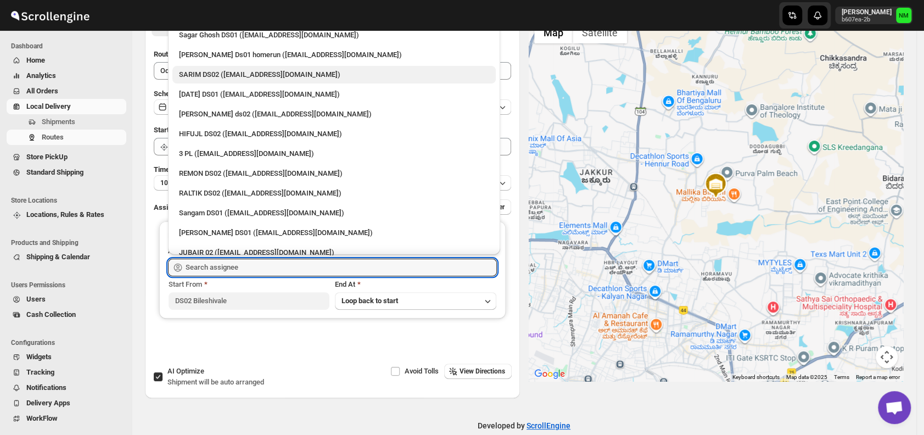
scroll to position [159, 0]
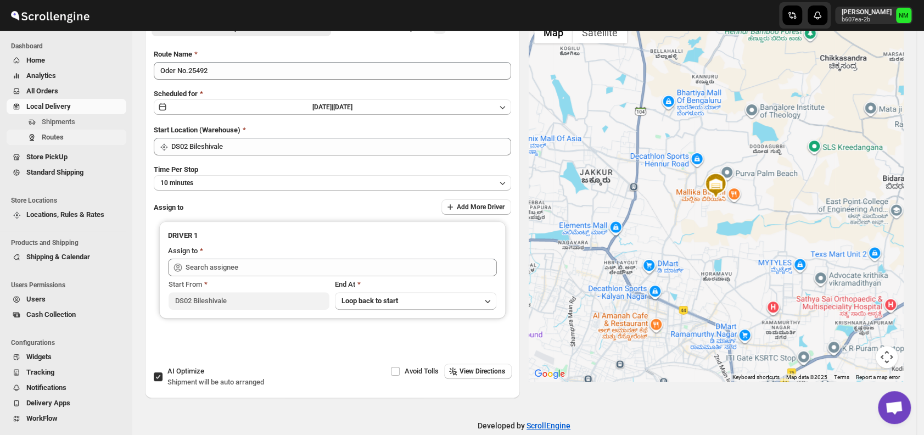
click at [68, 132] on span "Routes" at bounding box center [83, 137] width 82 height 11
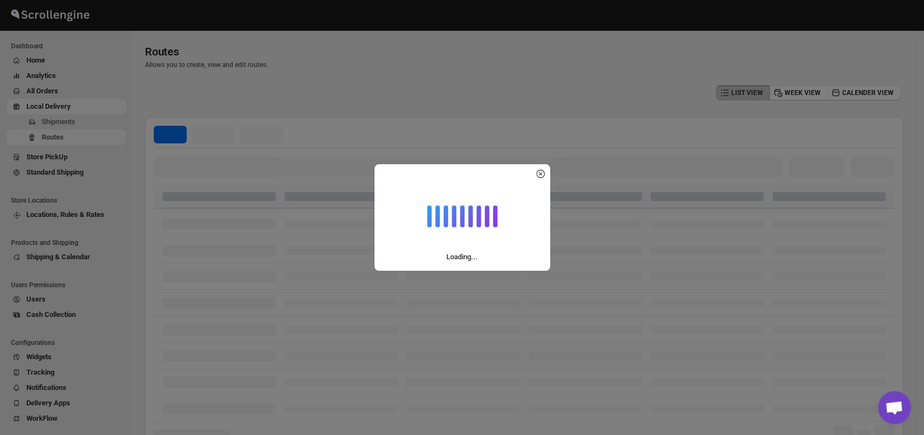
click at [70, 123] on div "Loading..." at bounding box center [462, 217] width 924 height 435
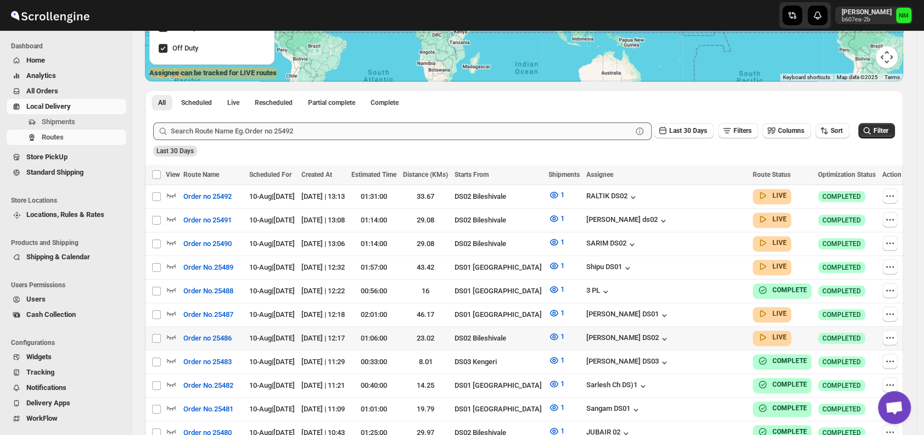
scroll to position [202, 0]
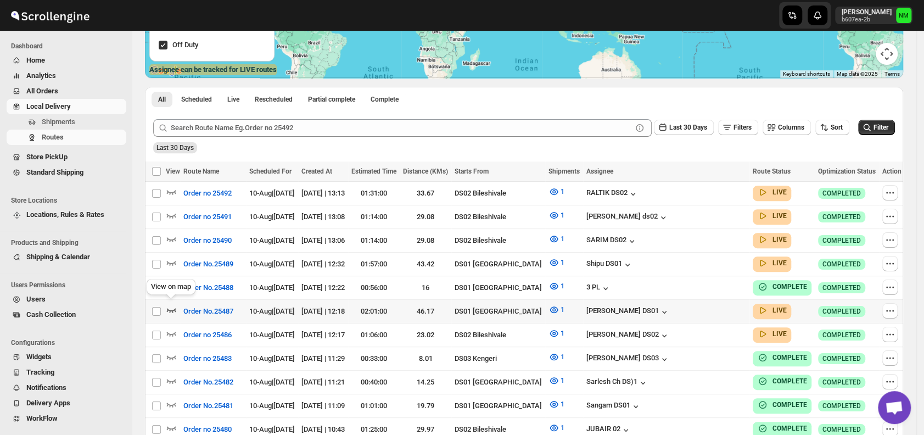
click at [175, 308] on icon "button" at bounding box center [171, 310] width 9 height 4
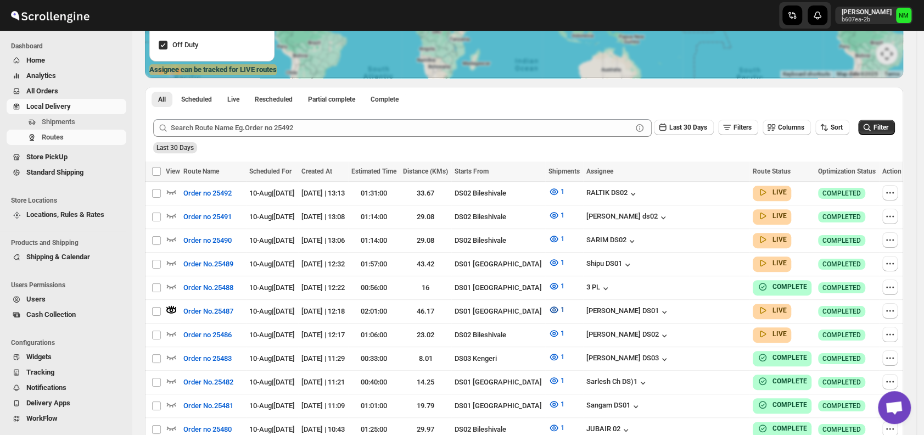
scroll to position [0, 0]
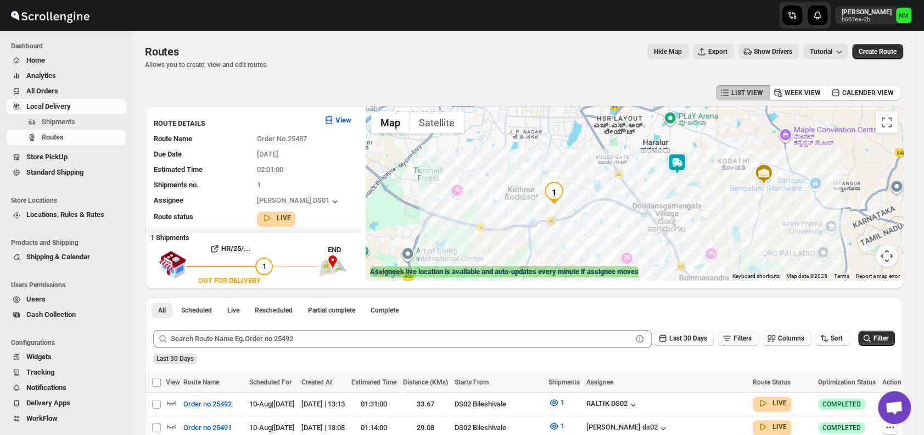
click at [681, 165] on img at bounding box center [677, 164] width 22 height 22
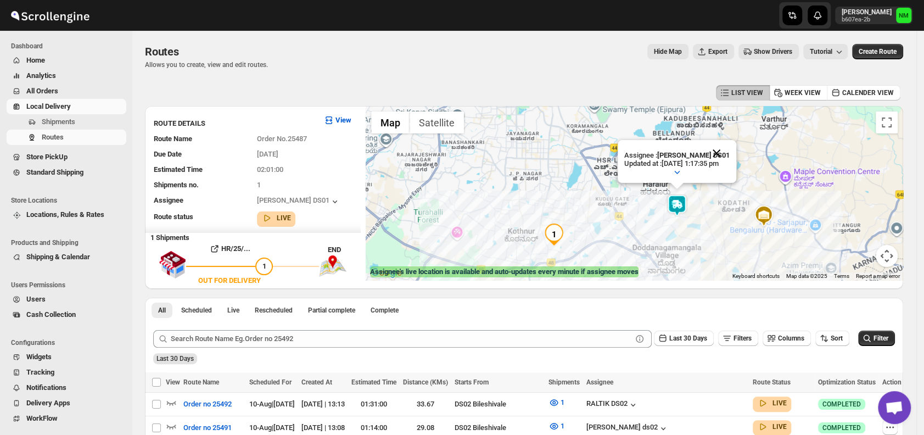
click at [723, 153] on button "Close" at bounding box center [716, 153] width 26 height 26
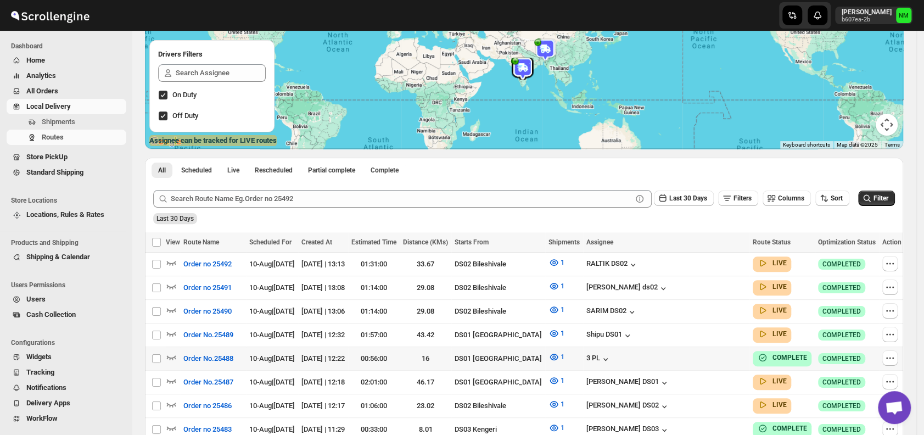
scroll to position [194, 0]
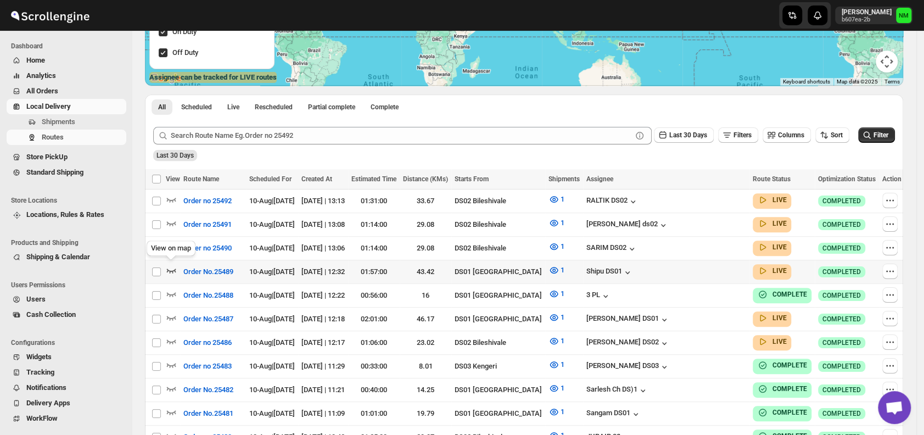
click at [172, 269] on icon "button" at bounding box center [171, 270] width 9 height 4
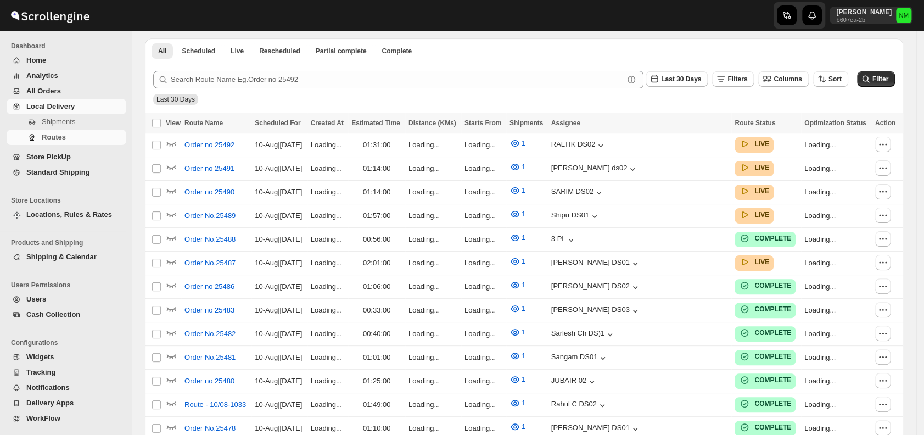
scroll to position [76, 0]
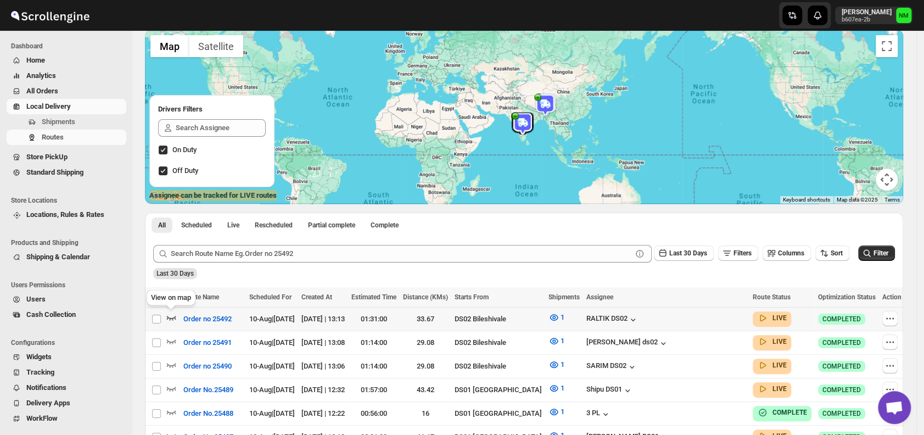
click at [172, 318] on icon "button" at bounding box center [171, 318] width 9 height 4
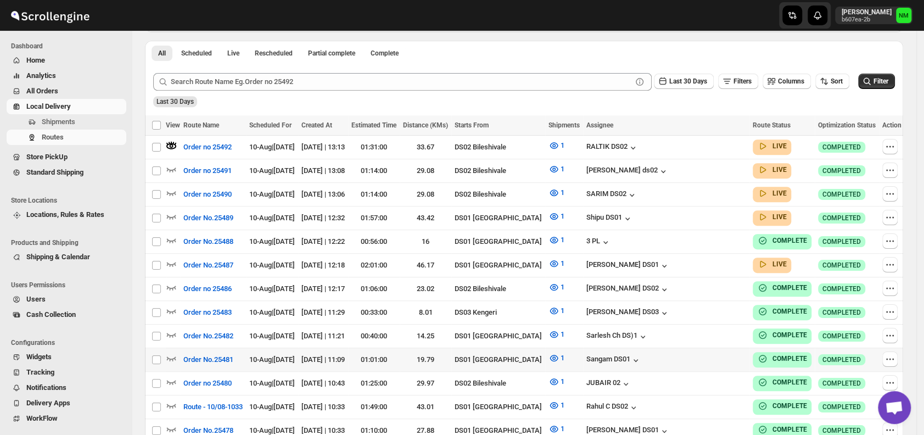
scroll to position [261, 0]
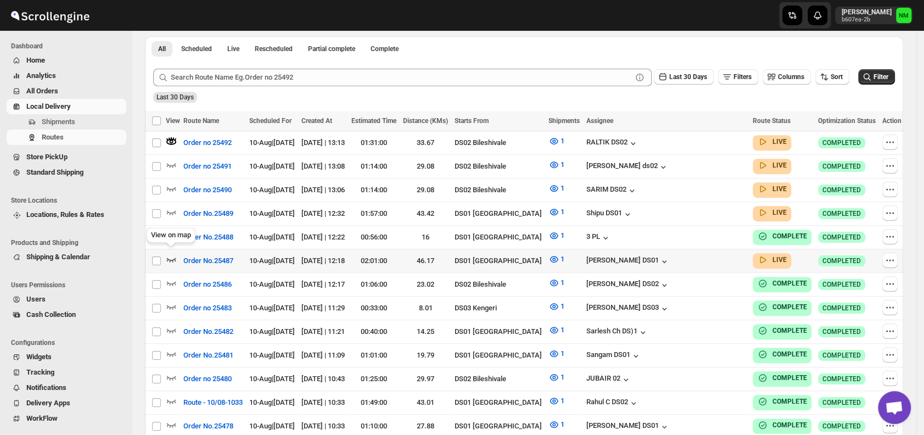
click at [172, 257] on icon "button" at bounding box center [171, 259] width 9 height 4
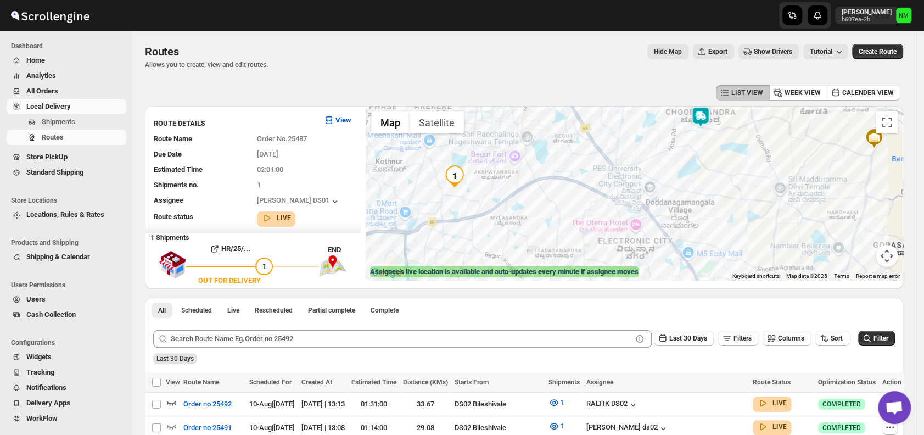
click at [702, 124] on img at bounding box center [700, 117] width 22 height 22
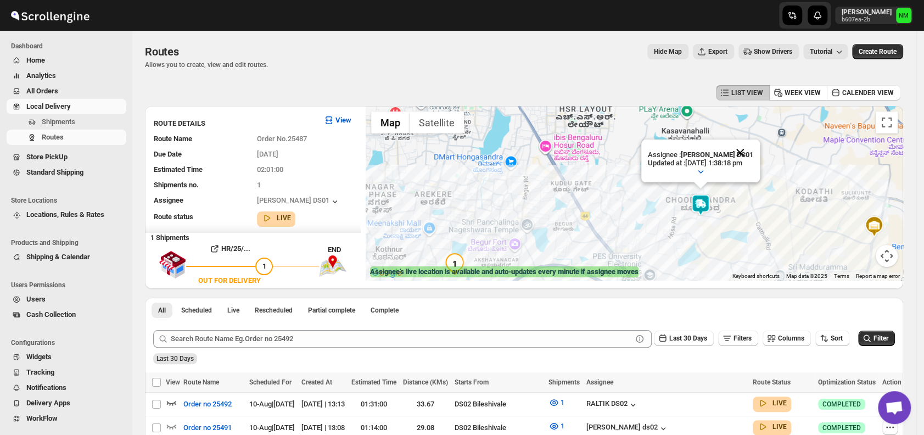
click at [753, 151] on button "Close" at bounding box center [740, 152] width 26 height 26
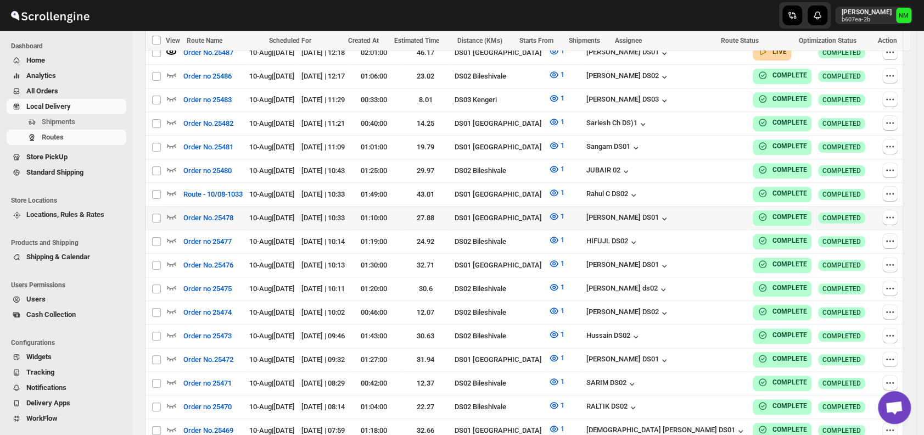
scroll to position [470, 0]
click at [76, 126] on span "Shipments" at bounding box center [83, 121] width 82 height 11
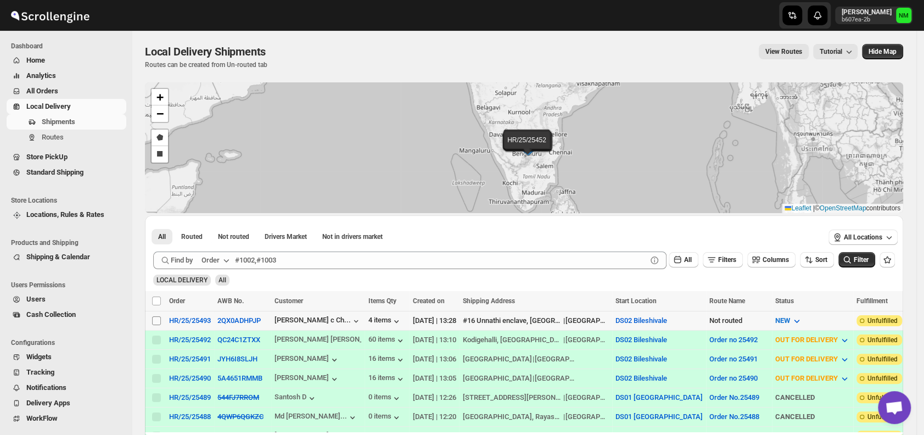
click at [155, 317] on input "Select shipment" at bounding box center [156, 320] width 9 height 9
checkbox input "true"
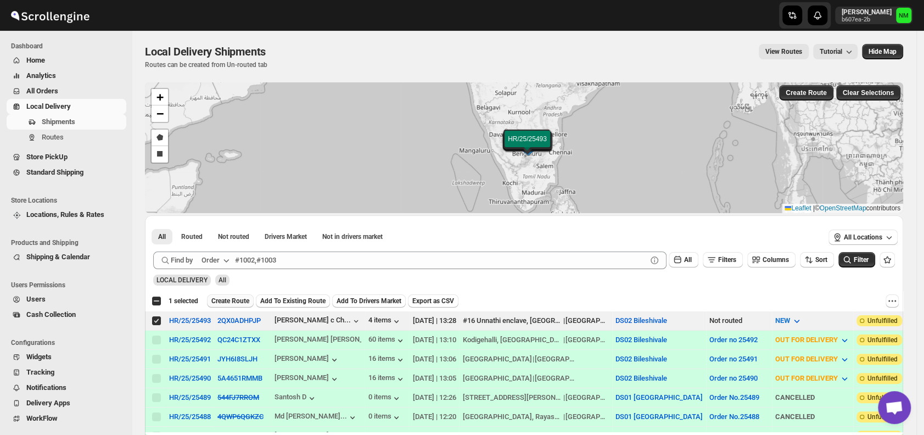
click at [227, 300] on span "Create Route" at bounding box center [230, 300] width 38 height 9
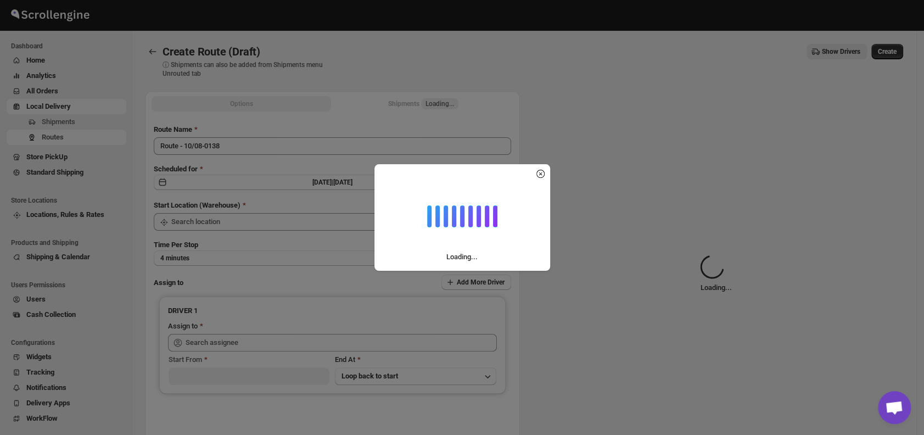
type input "DS02 Bileshivale"
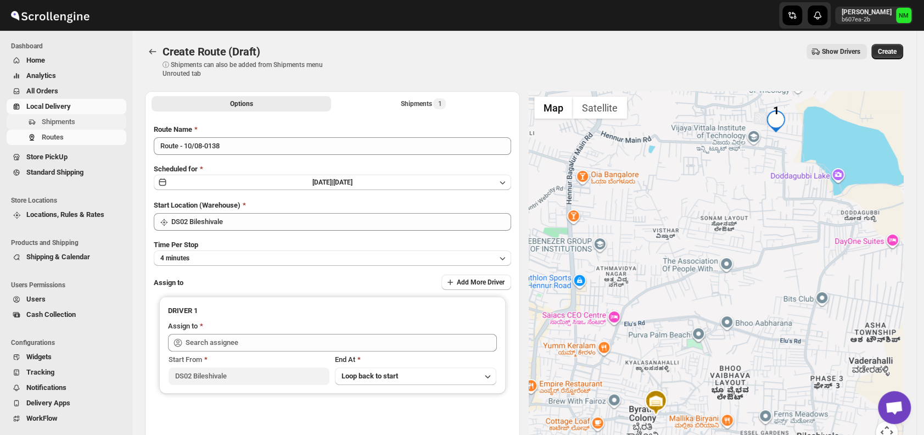
click at [66, 127] on span "Shipments" at bounding box center [83, 121] width 82 height 11
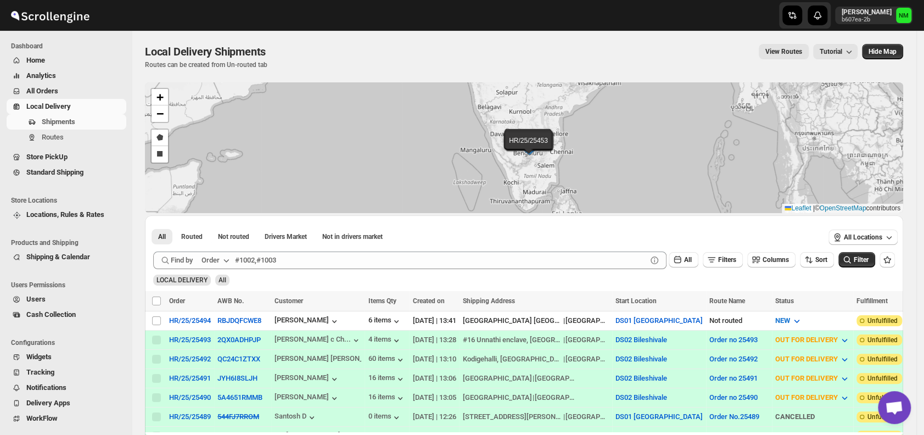
click at [75, 146] on div "Shipments Routes" at bounding box center [63, 131] width 126 height 35
click at [66, 136] on span "Routes" at bounding box center [83, 137] width 82 height 11
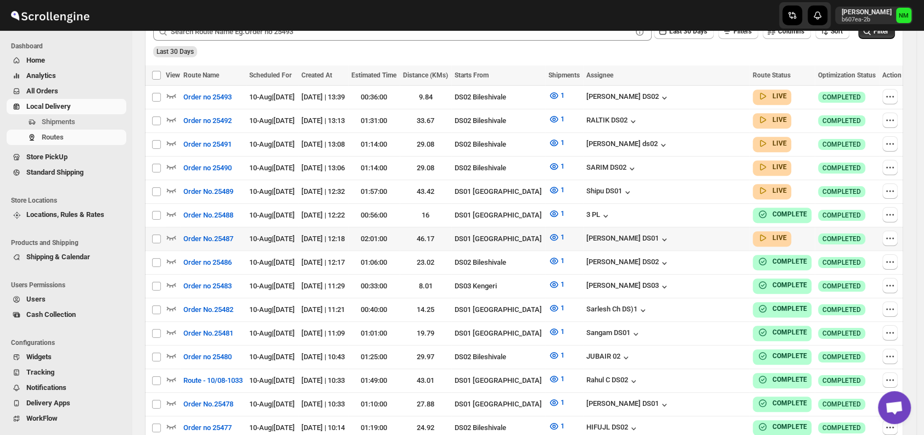
scroll to position [299, 0]
click at [175, 188] on icon "button" at bounding box center [171, 190] width 9 height 4
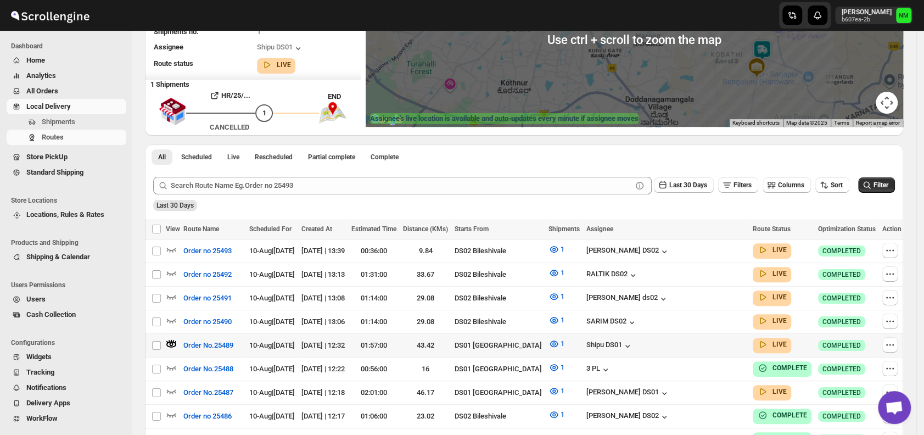
scroll to position [154, 0]
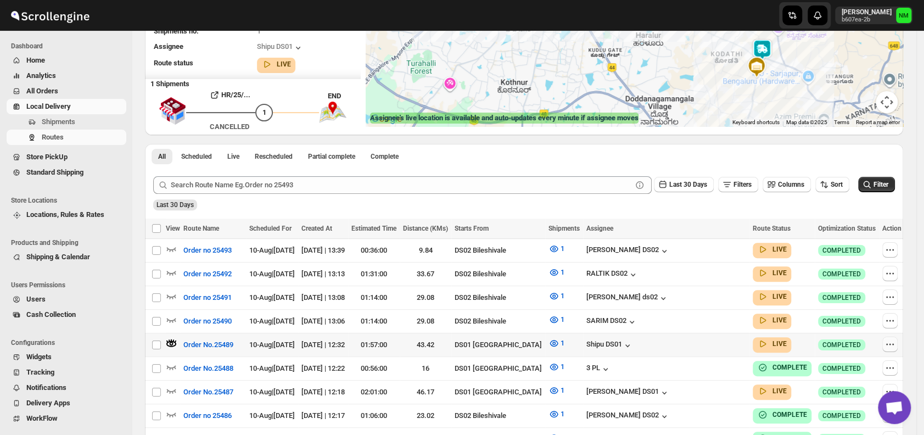
click at [884, 342] on icon "button" at bounding box center [889, 344] width 11 height 11
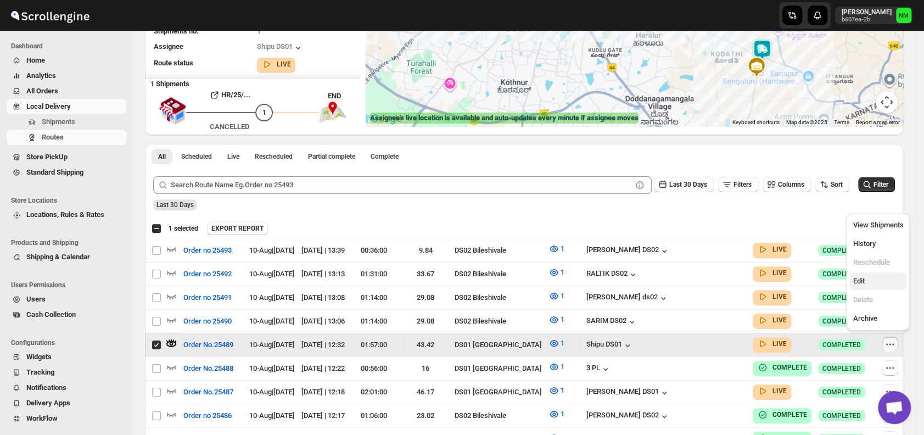
click at [869, 280] on span "Edit" at bounding box center [877, 281] width 50 height 11
checkbox input "false"
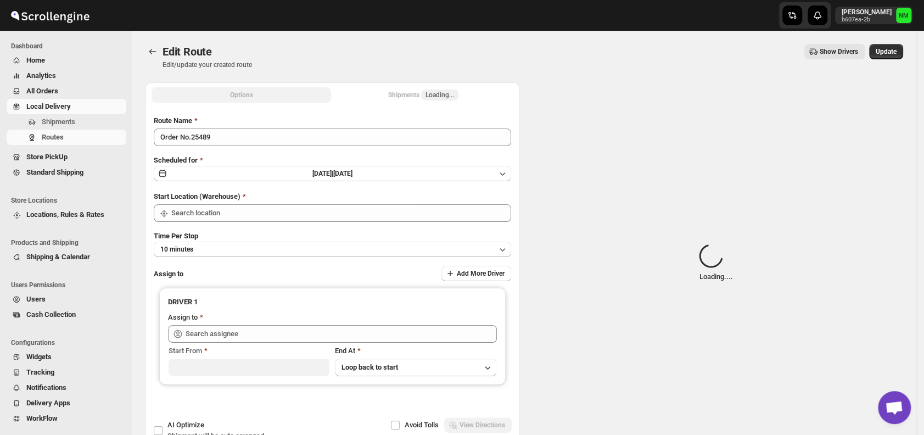
type input "Order No.25489"
type input "DS01 [GEOGRAPHIC_DATA]"
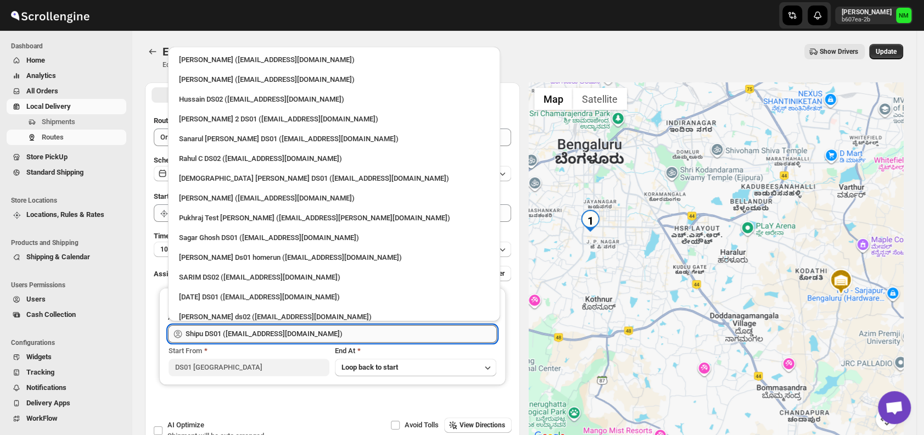
scroll to position [858, 0]
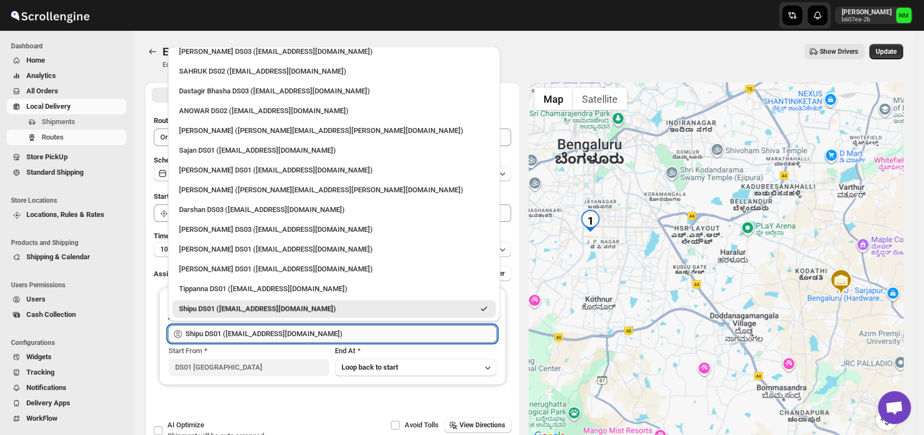
click at [337, 331] on input "Shipu DS01 ([EMAIL_ADDRESS][DOMAIN_NAME])" at bounding box center [340, 334] width 311 height 18
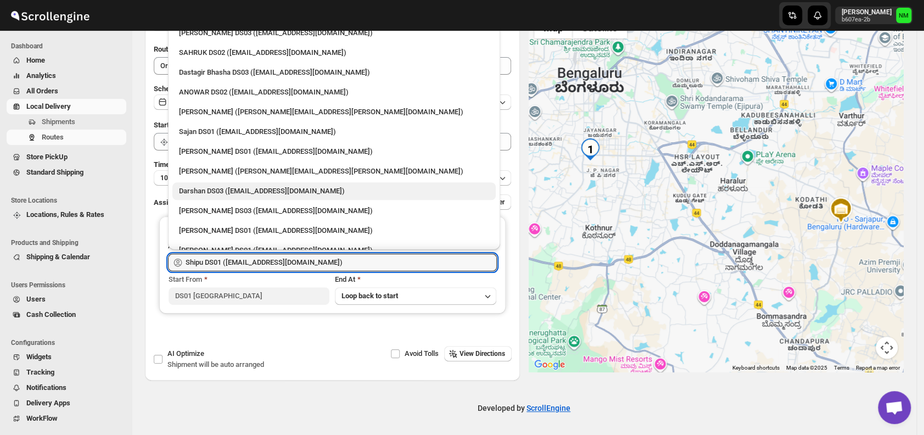
scroll to position [836, 0]
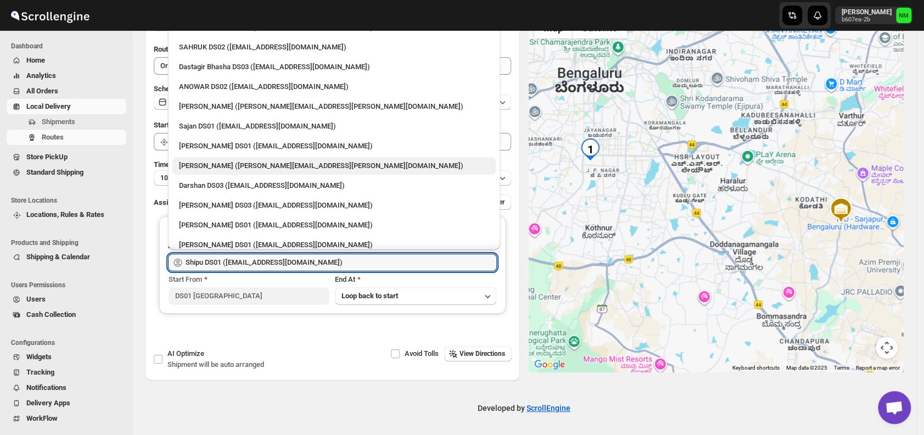
click at [260, 162] on div "[PERSON_NAME] ([PERSON_NAME][EMAIL_ADDRESS][PERSON_NAME][DOMAIN_NAME])" at bounding box center [334, 165] width 310 height 11
type input "[PERSON_NAME] ([PERSON_NAME][EMAIL_ADDRESS][PERSON_NAME][DOMAIN_NAME])"
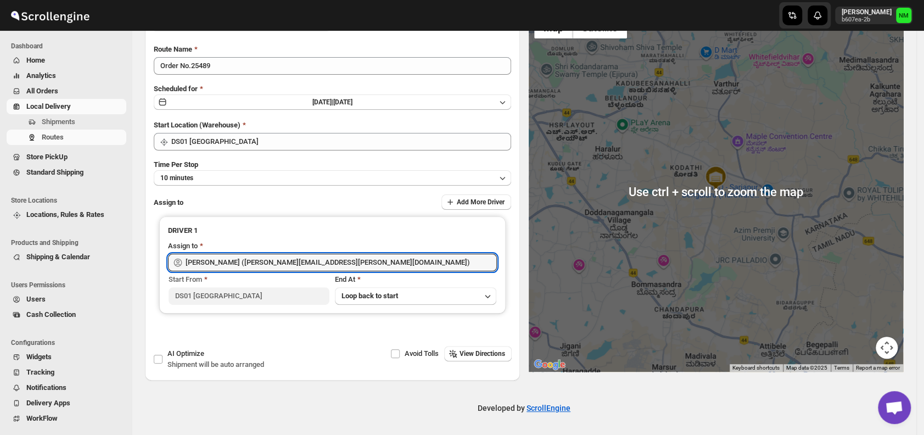
scroll to position [0, 0]
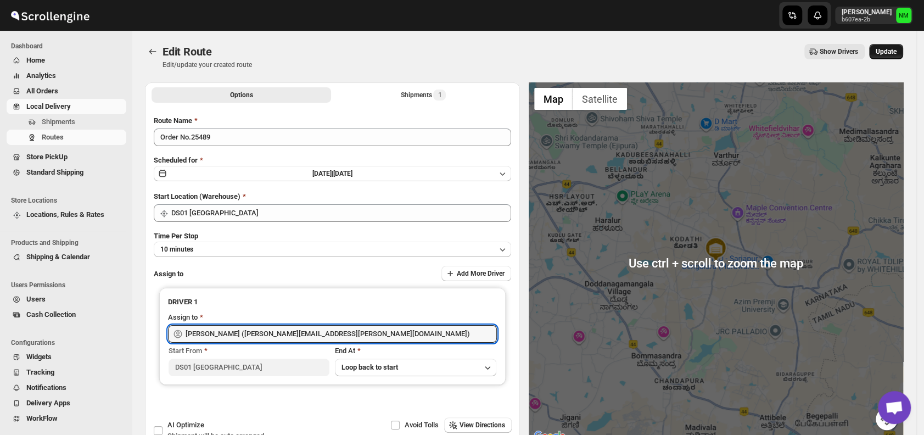
click at [896, 50] on span "Update" at bounding box center [885, 51] width 21 height 9
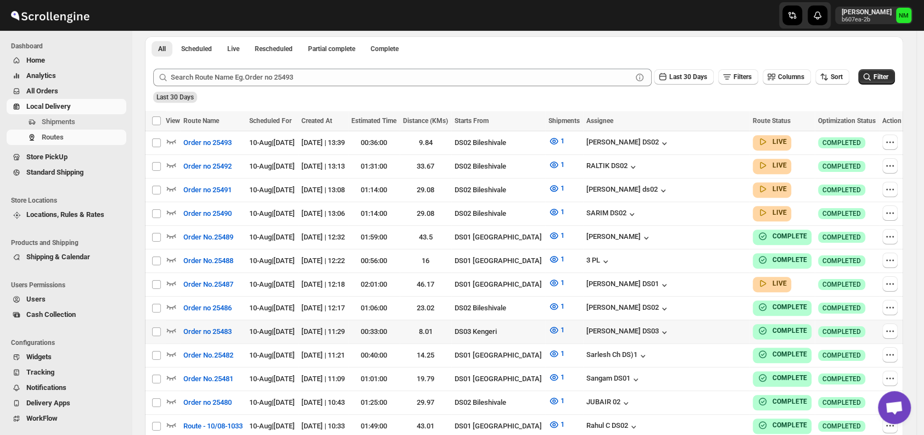
scroll to position [253, 0]
